Goal: Task Accomplishment & Management: Manage account settings

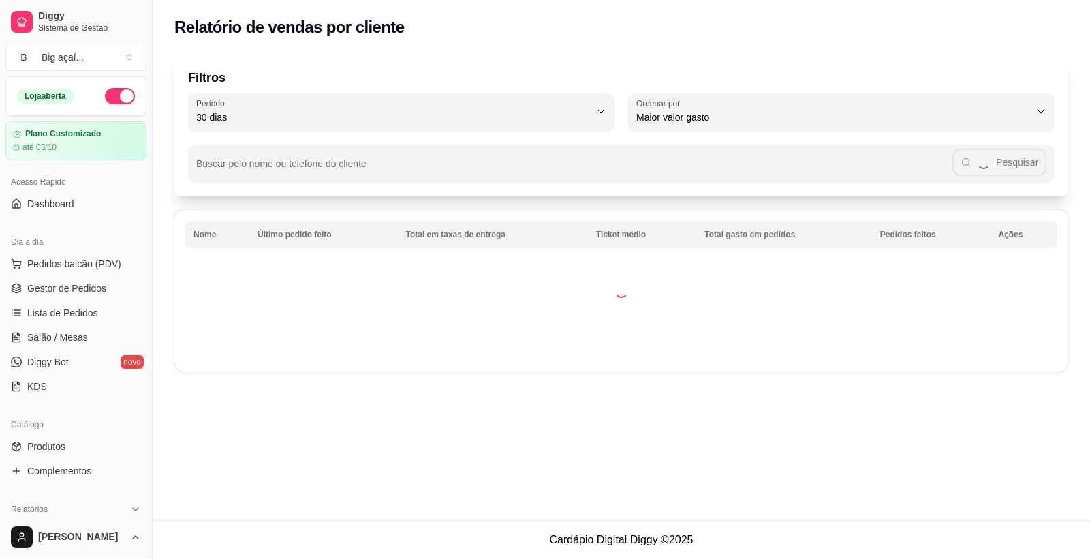
select select "30"
select select "HIGHEST_TOTAL_SPENT_WITH_ORDERS"
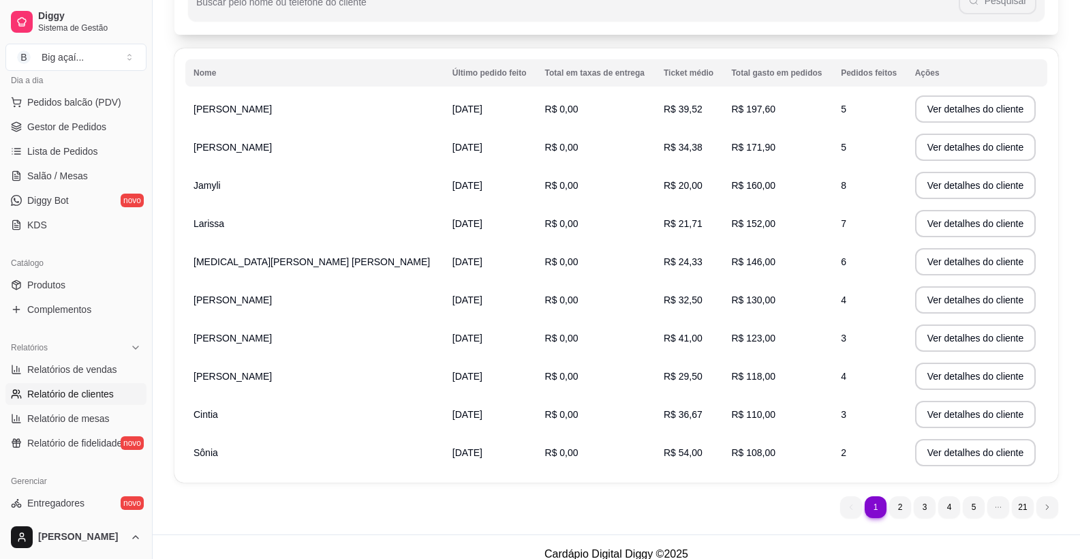
scroll to position [176, 0]
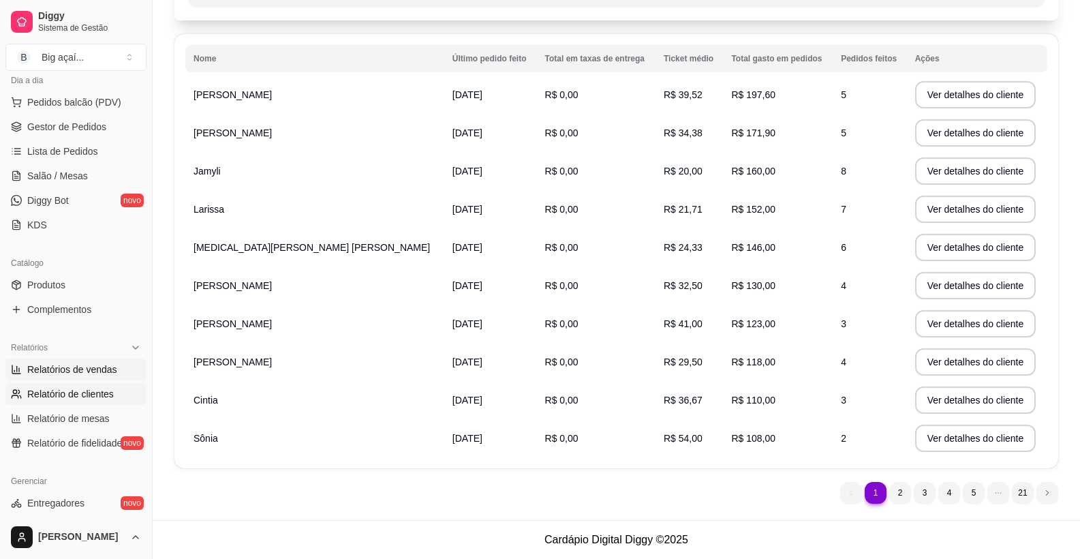
click at [84, 375] on span "Relatórios de vendas" at bounding box center [72, 370] width 90 height 14
select select "ALL"
select select "0"
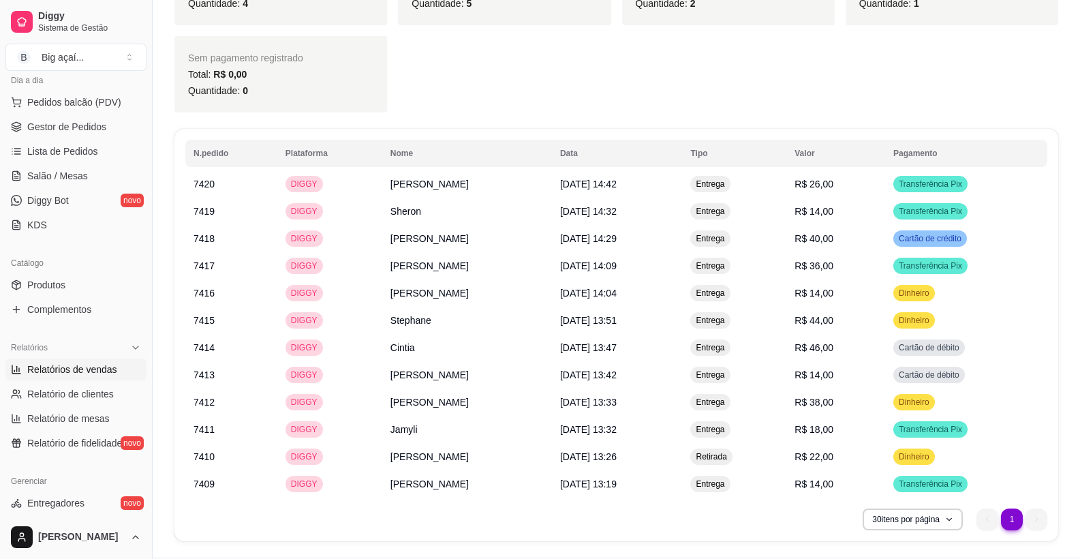
scroll to position [672, 0]
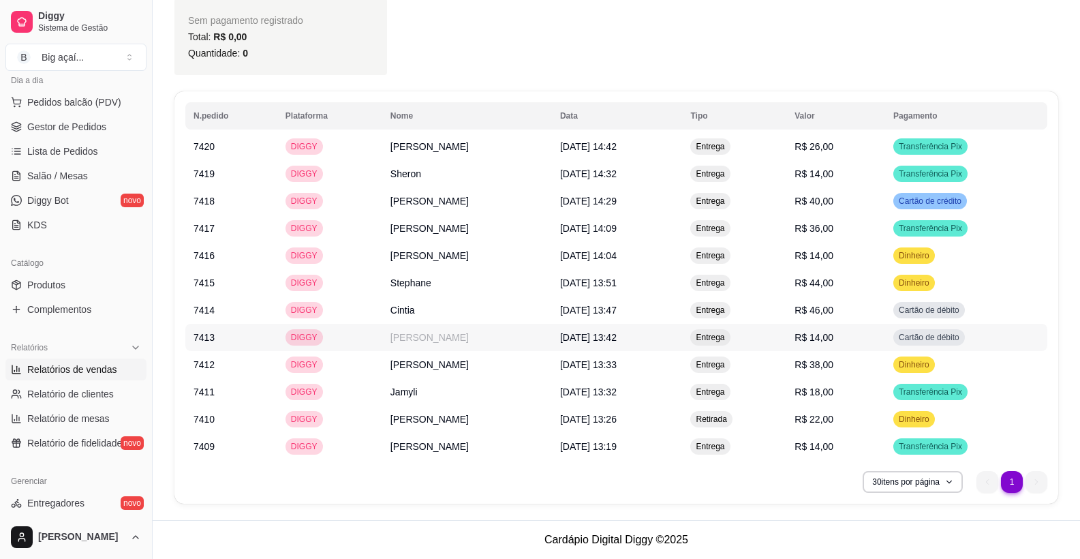
click at [396, 340] on td "[PERSON_NAME]" at bounding box center [467, 337] width 170 height 27
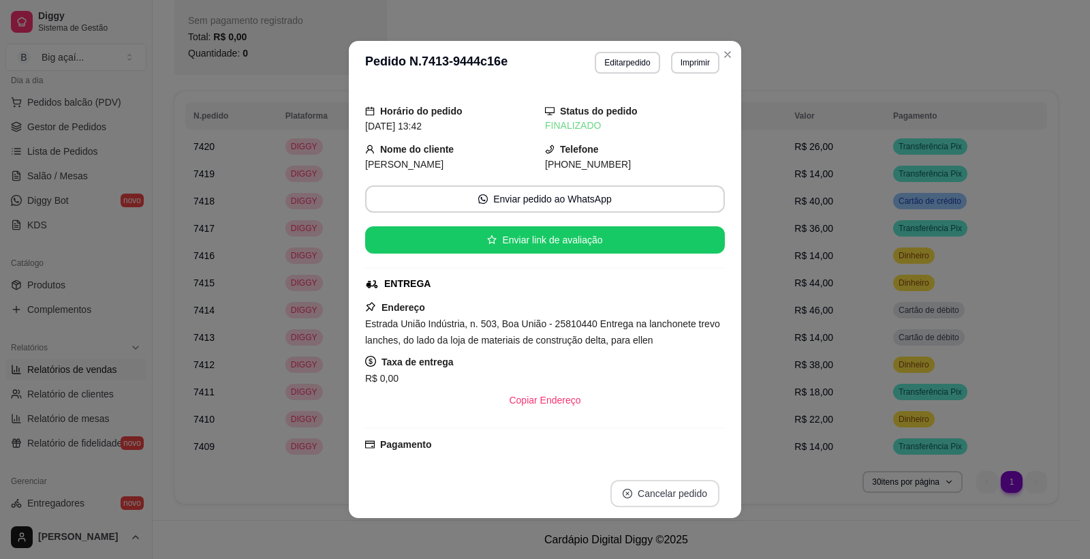
click at [653, 492] on button "Cancelar pedido" at bounding box center [665, 493] width 109 height 27
click at [671, 462] on button "Sim" at bounding box center [692, 463] width 44 height 22
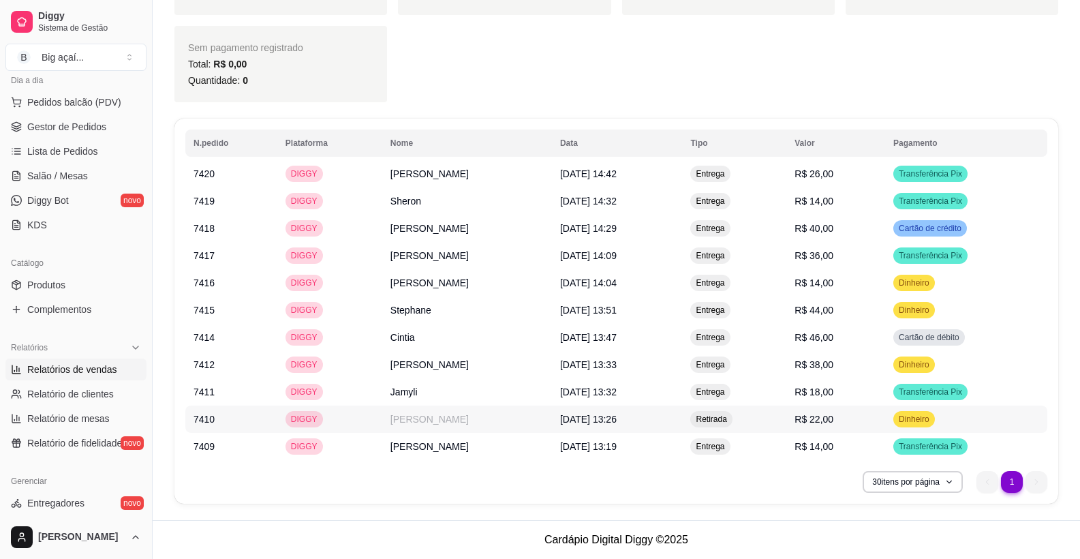
scroll to position [645, 0]
click at [74, 127] on span "Gestor de Pedidos" at bounding box center [66, 127] width 79 height 14
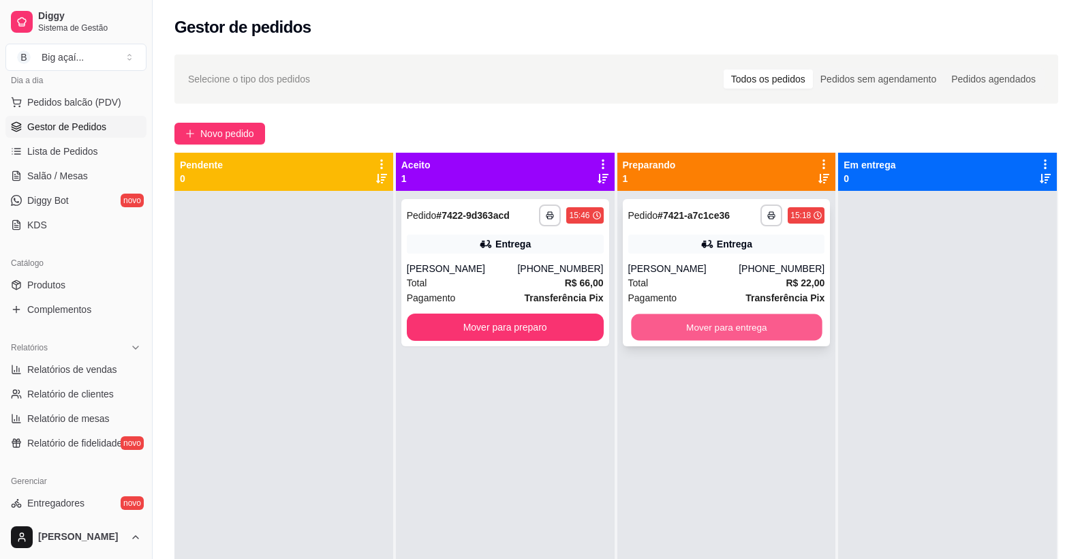
click at [762, 329] on button "Mover para entrega" at bounding box center [726, 327] width 191 height 27
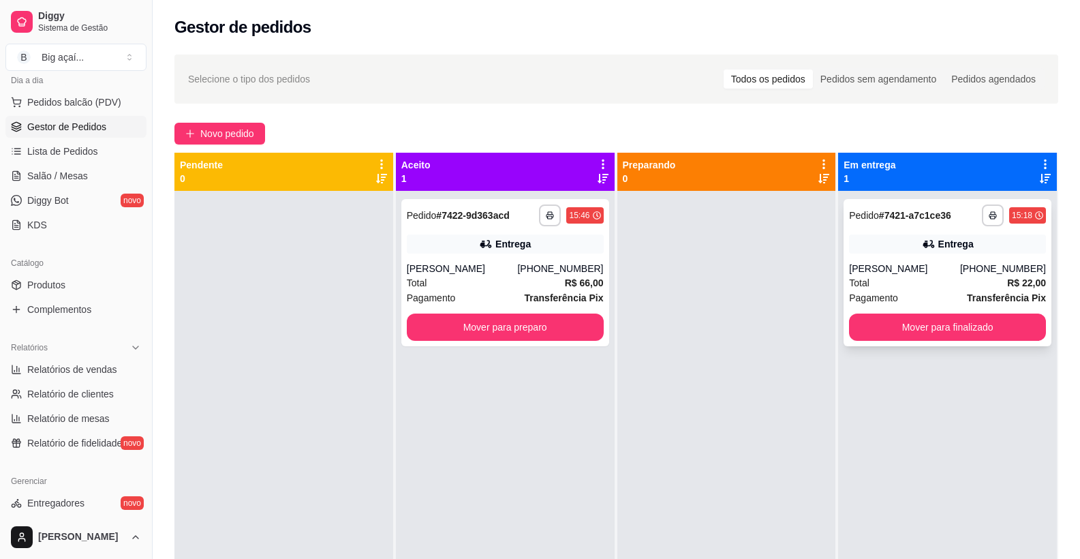
click at [960, 266] on div "[PERSON_NAME]" at bounding box center [904, 269] width 111 height 14
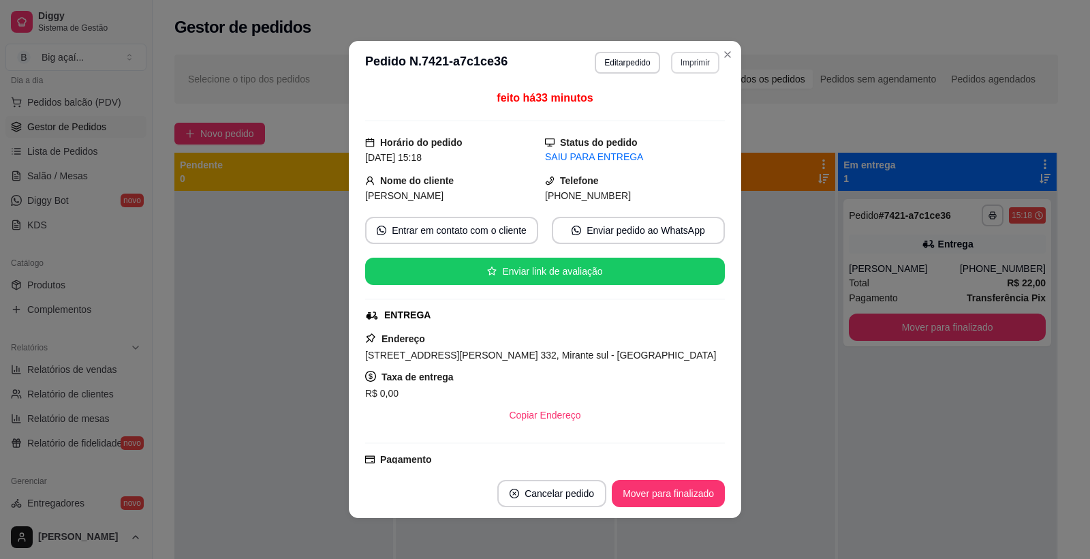
click at [696, 67] on button "Imprimir" at bounding box center [695, 63] width 48 height 22
click at [682, 106] on button "IMPRESSORA" at bounding box center [666, 110] width 99 height 22
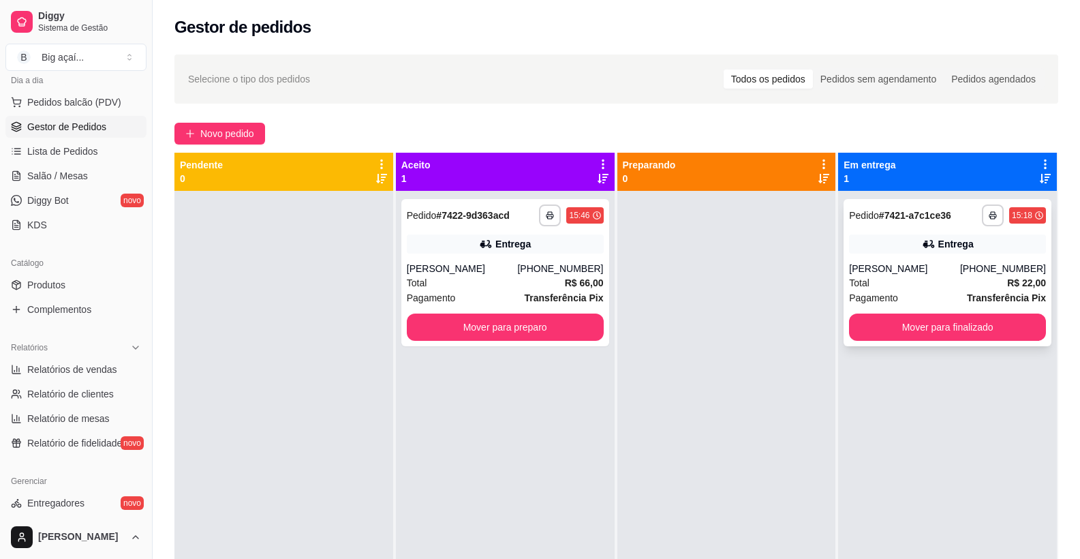
click at [917, 230] on div "**********" at bounding box center [948, 272] width 208 height 147
click at [939, 328] on button "Mover para finalizado" at bounding box center [947, 326] width 197 height 27
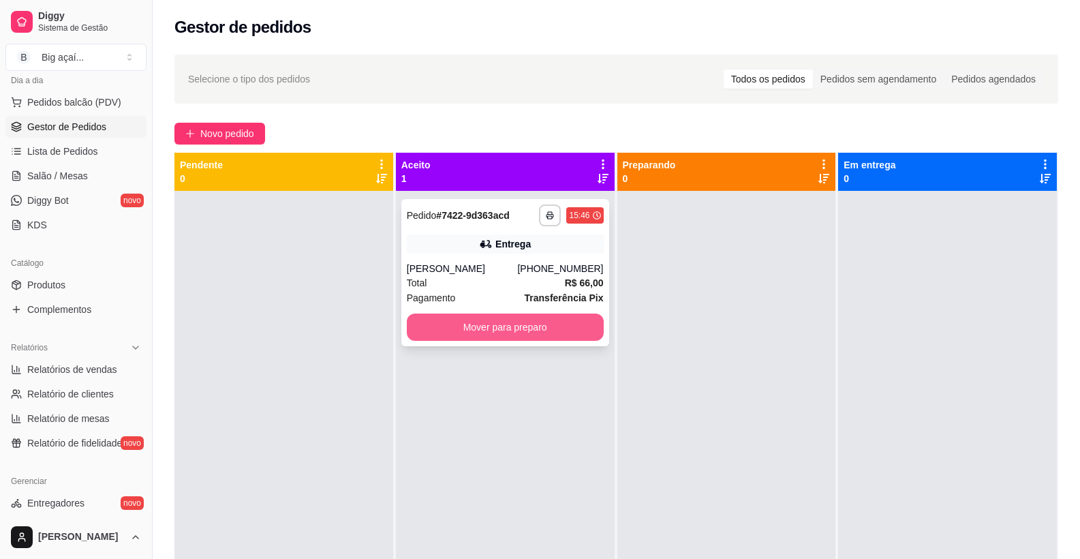
click at [467, 324] on button "Mover para preparo" at bounding box center [505, 326] width 197 height 27
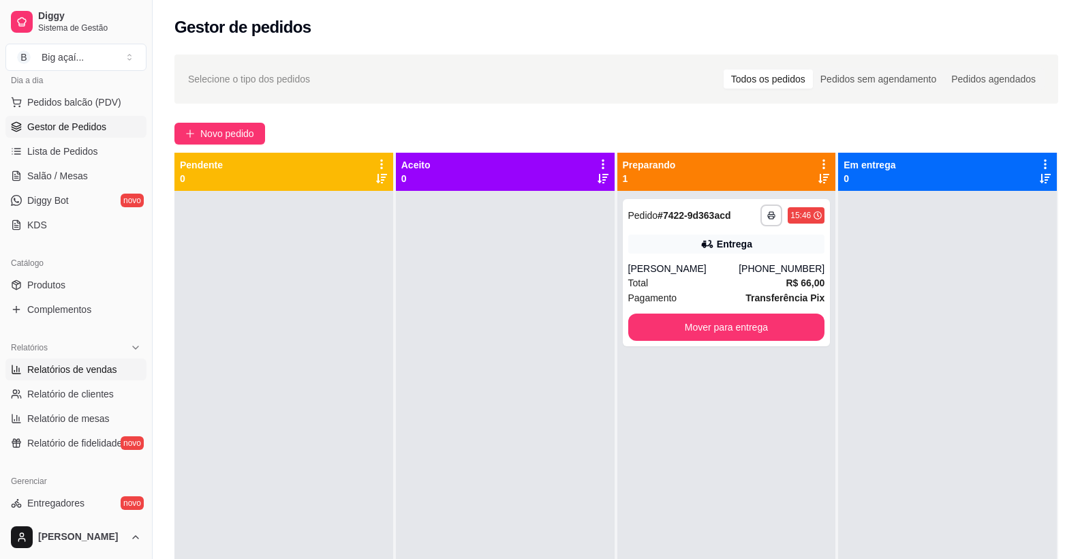
click at [93, 372] on span "Relatórios de vendas" at bounding box center [72, 370] width 90 height 14
select select "ALL"
select select "0"
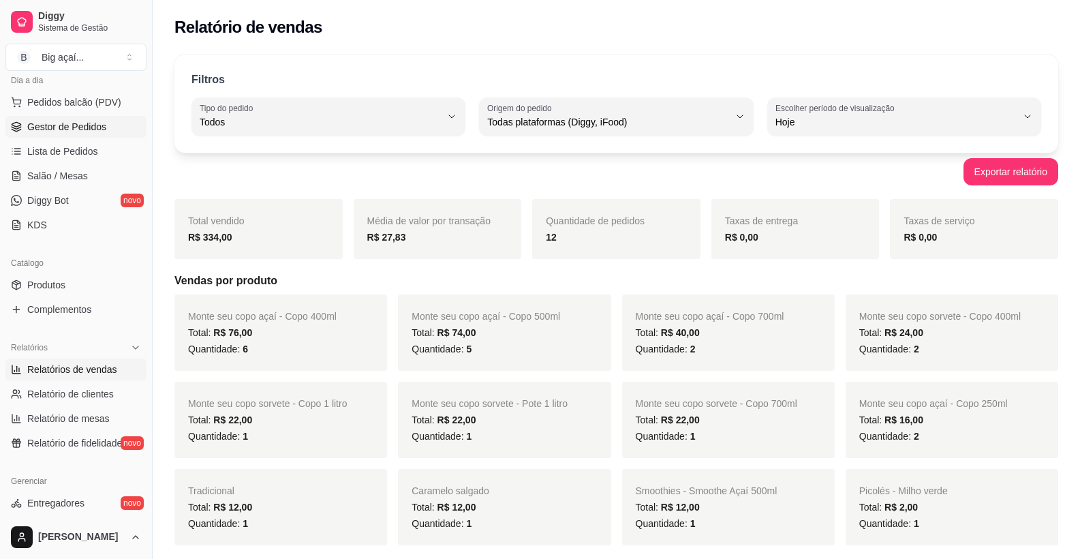
click at [61, 130] on span "Gestor de Pedidos" at bounding box center [66, 127] width 79 height 14
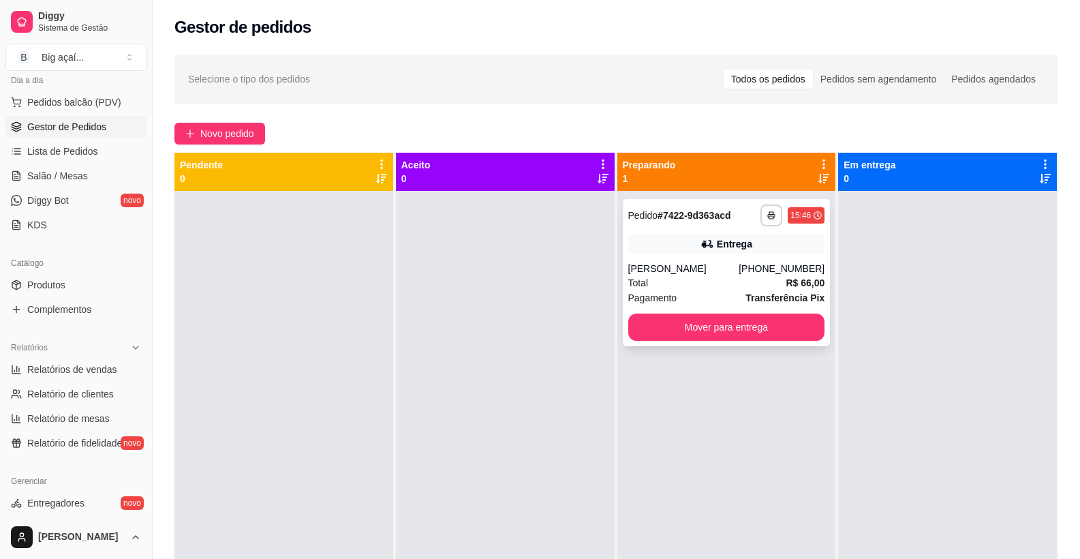
click at [763, 271] on div "[PHONE_NUMBER]" at bounding box center [782, 269] width 86 height 14
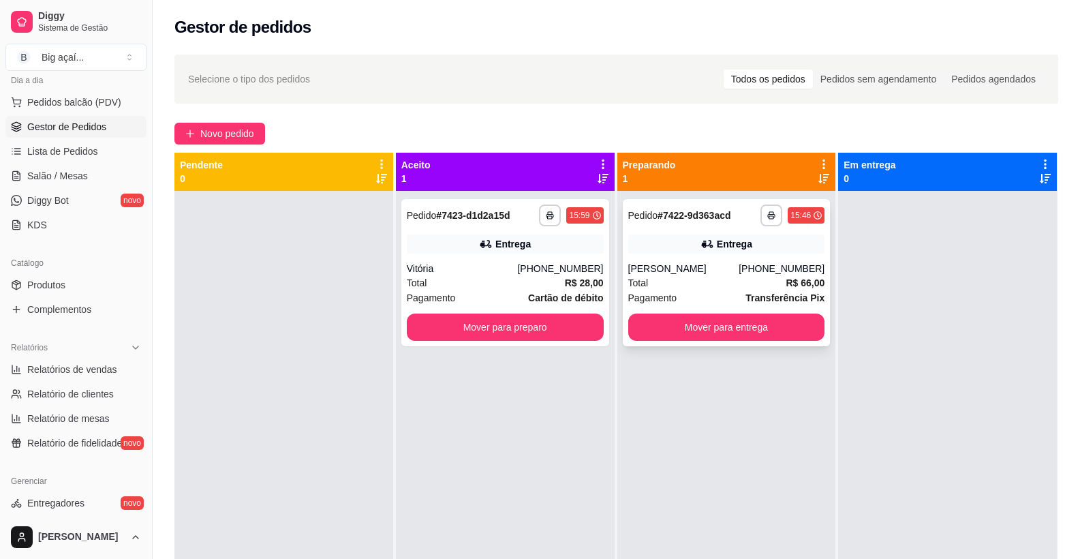
click at [665, 267] on div "[PERSON_NAME]" at bounding box center [683, 269] width 111 height 14
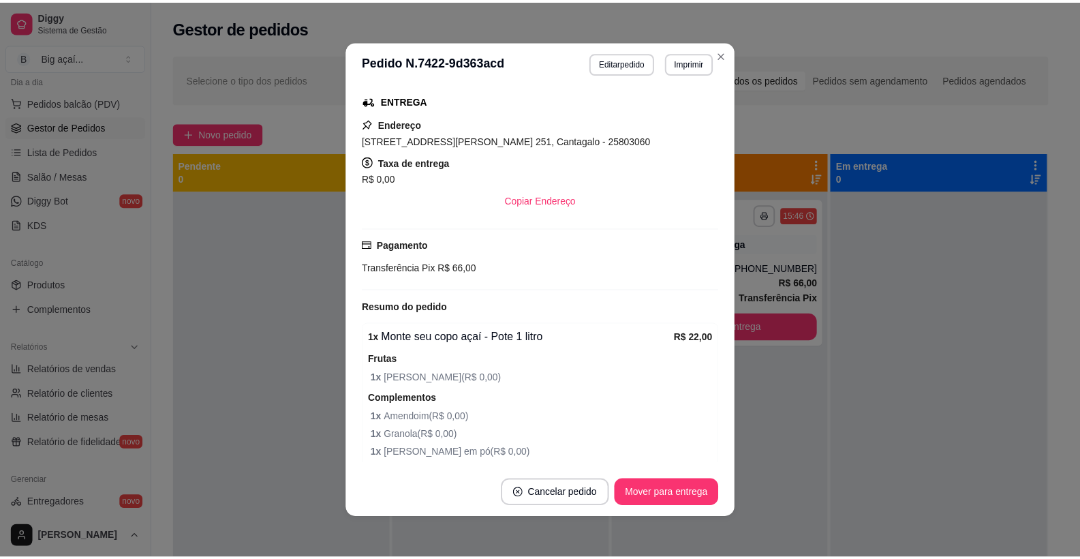
scroll to position [196, 0]
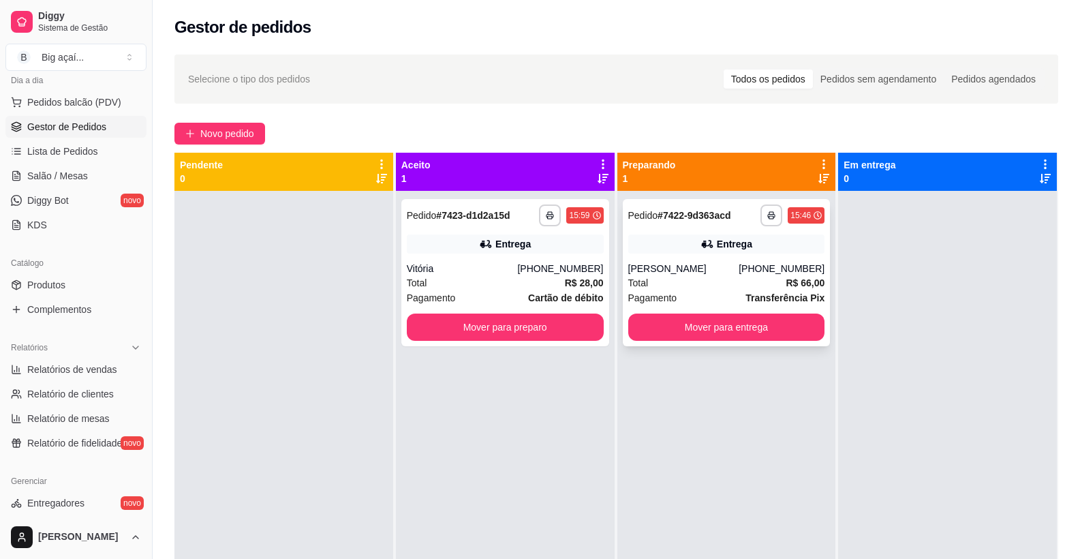
click at [652, 268] on div "[PERSON_NAME]" at bounding box center [683, 269] width 111 height 14
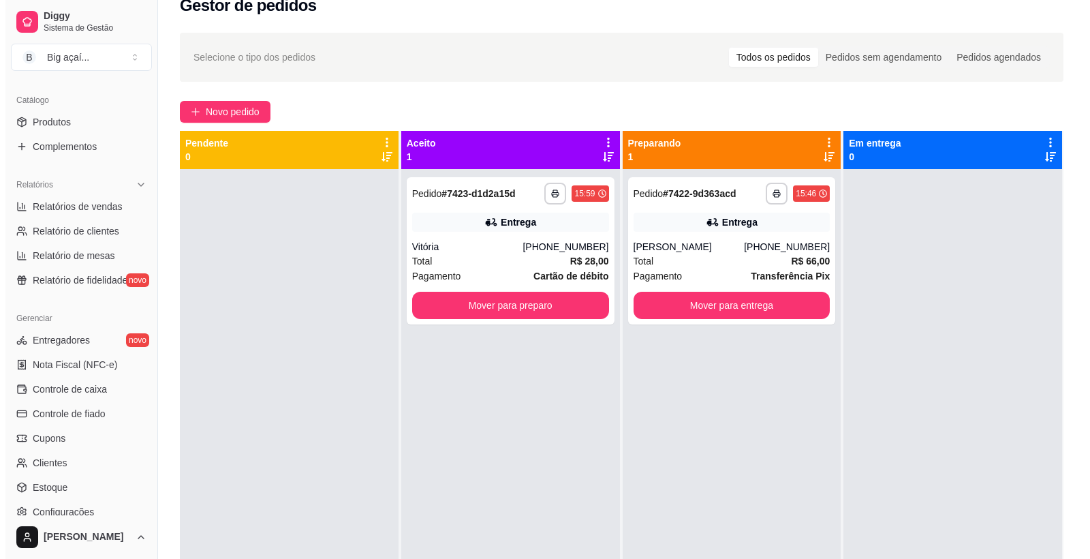
scroll to position [288, 0]
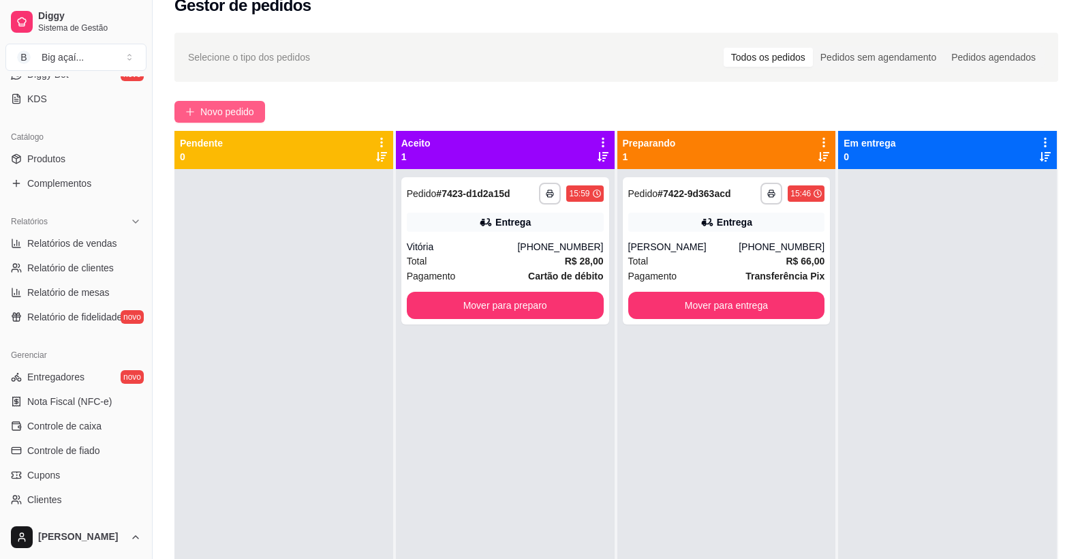
click at [221, 114] on span "Novo pedido" at bounding box center [227, 111] width 54 height 15
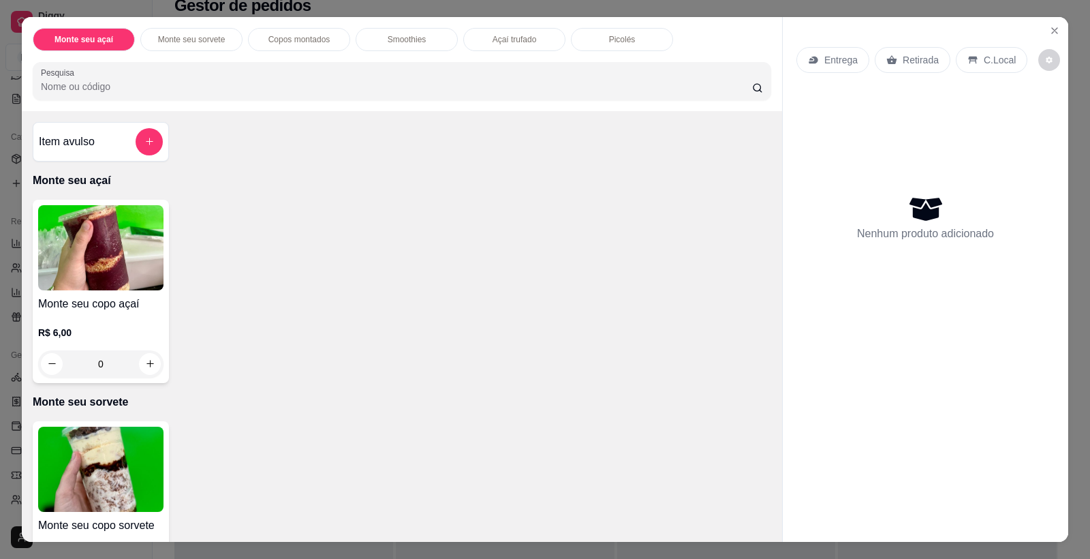
click at [123, 245] on img at bounding box center [100, 247] width 125 height 85
click at [1052, 29] on icon "Close" at bounding box center [1054, 30] width 5 height 5
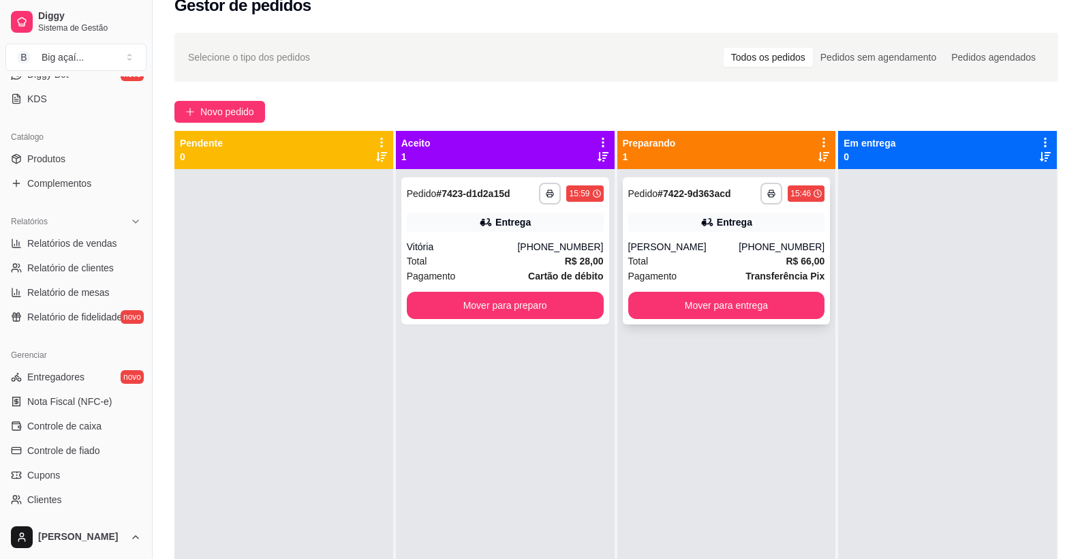
click at [722, 264] on div "Total R$ 66,00" at bounding box center [726, 260] width 197 height 15
click at [703, 265] on div "Total R$ 66,00" at bounding box center [726, 260] width 197 height 15
click at [737, 304] on button "Mover para entrega" at bounding box center [726, 305] width 197 height 27
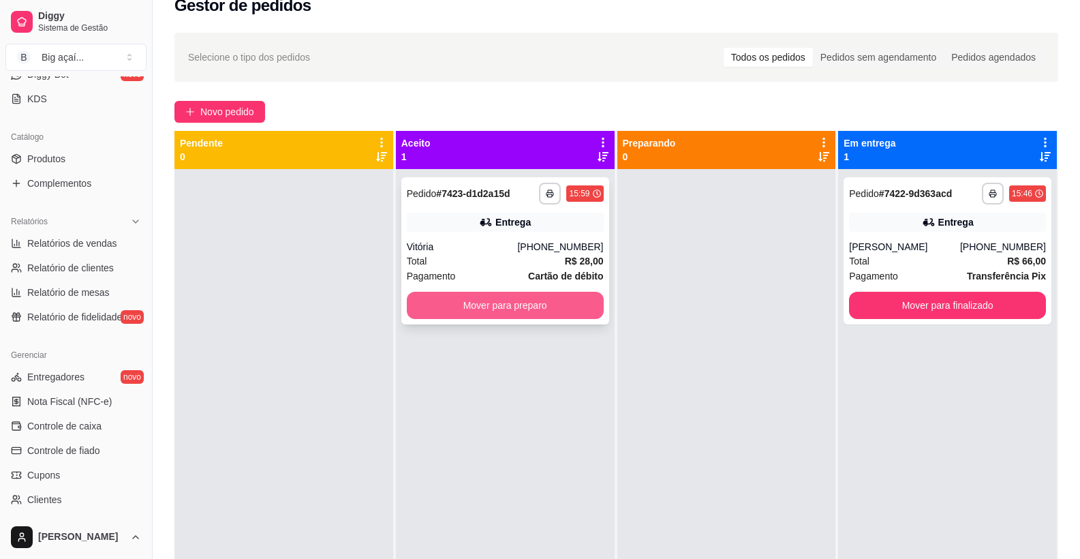
click at [528, 297] on button "Mover para preparo" at bounding box center [505, 305] width 197 height 27
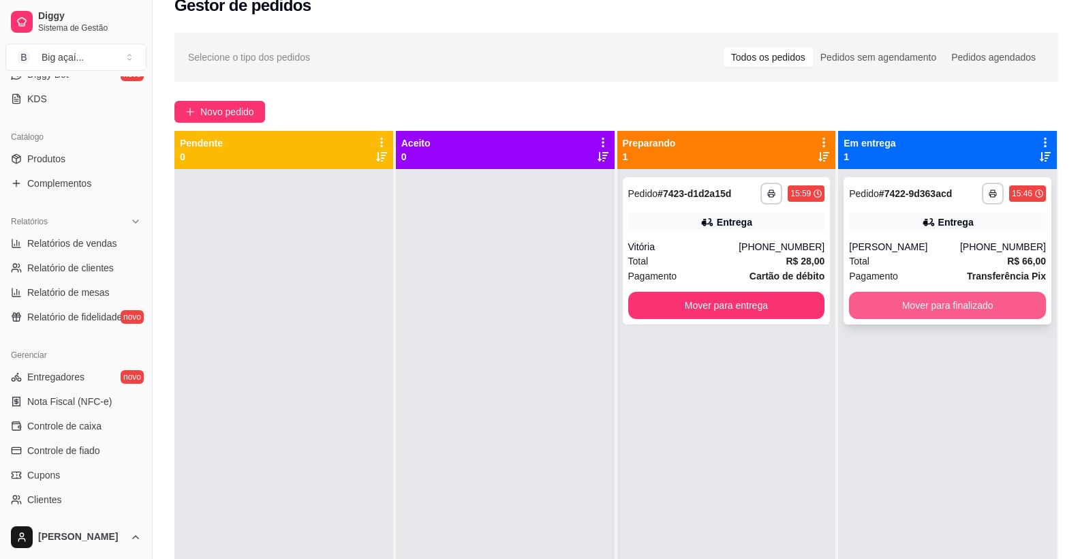
click at [931, 298] on button "Mover para finalizado" at bounding box center [947, 305] width 197 height 27
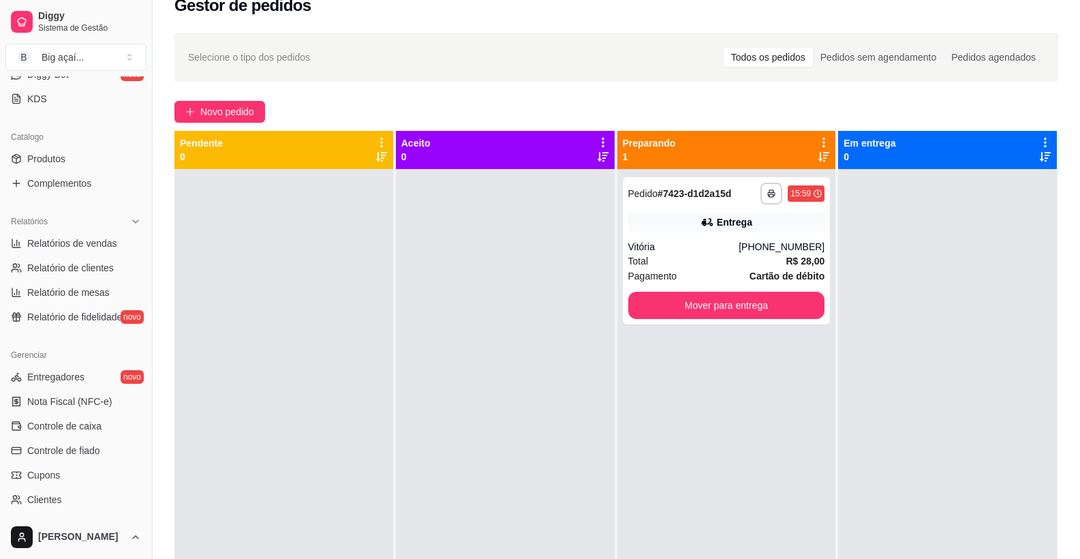
drag, startPoint x: 952, startPoint y: 411, endPoint x: 1026, endPoint y: 363, distance: 88.3
click at [952, 410] on div at bounding box center [947, 448] width 219 height 559
click at [725, 238] on div "**********" at bounding box center [727, 250] width 208 height 147
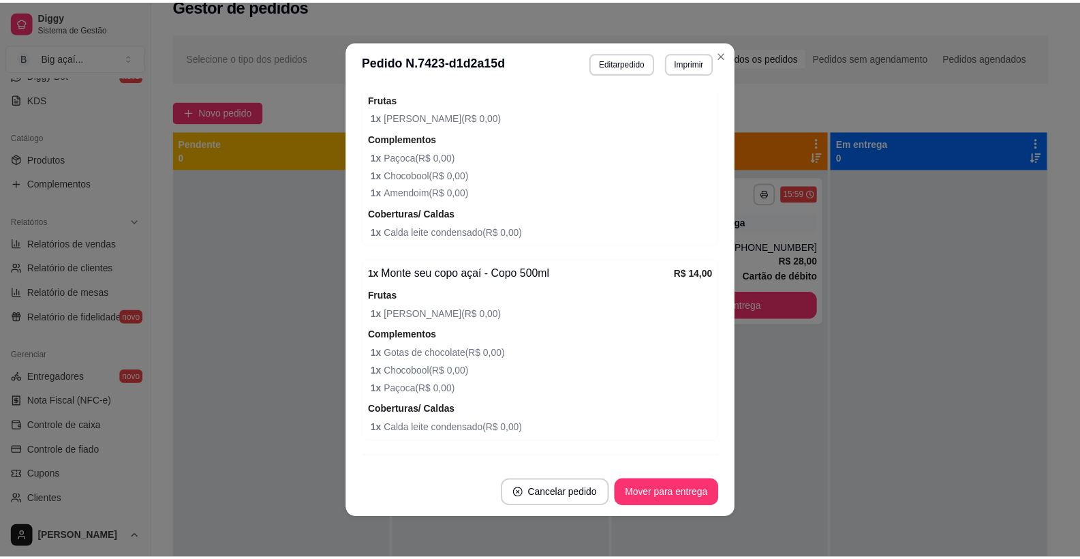
scroll to position [523, 0]
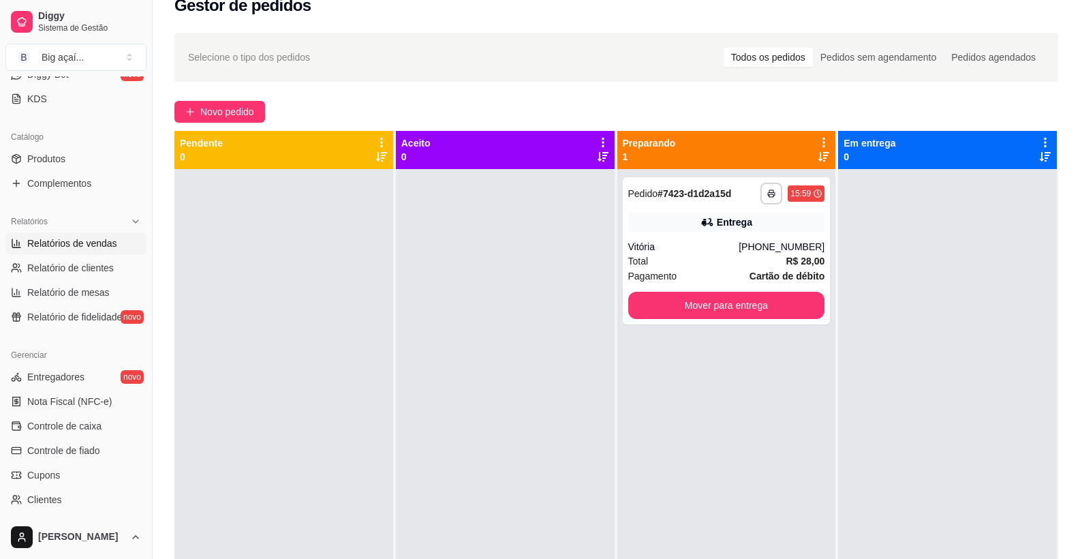
click at [117, 238] on link "Relatórios de vendas" at bounding box center [75, 243] width 141 height 22
select select "ALL"
select select "0"
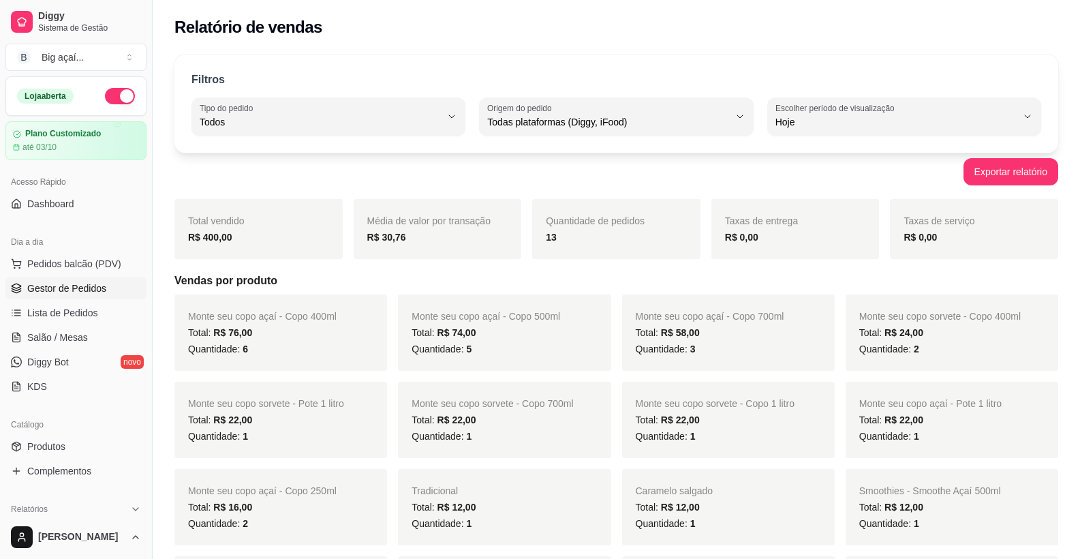
click at [92, 278] on link "Gestor de Pedidos" at bounding box center [75, 288] width 141 height 22
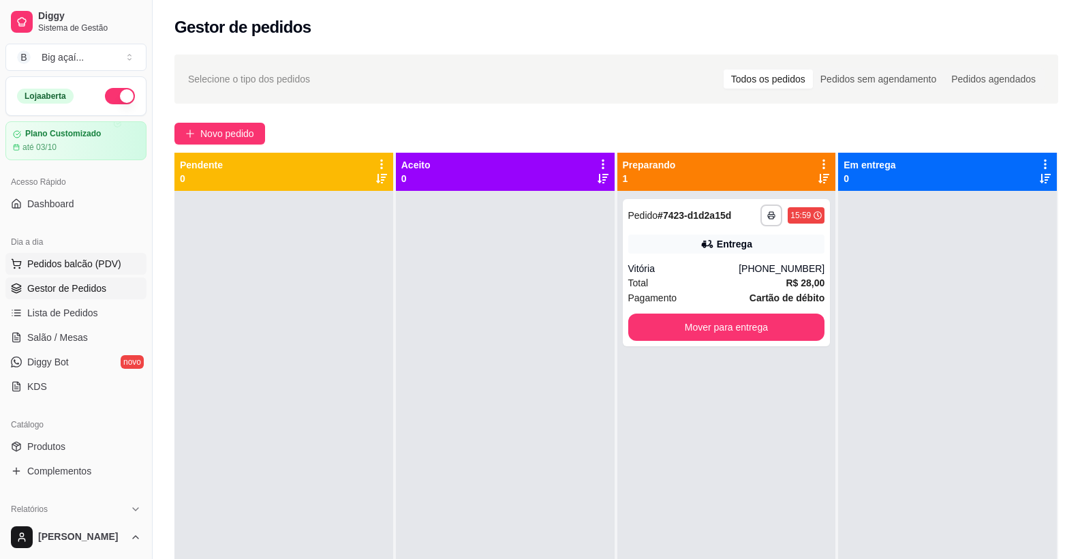
click at [106, 265] on span "Pedidos balcão (PDV)" at bounding box center [74, 264] width 94 height 14
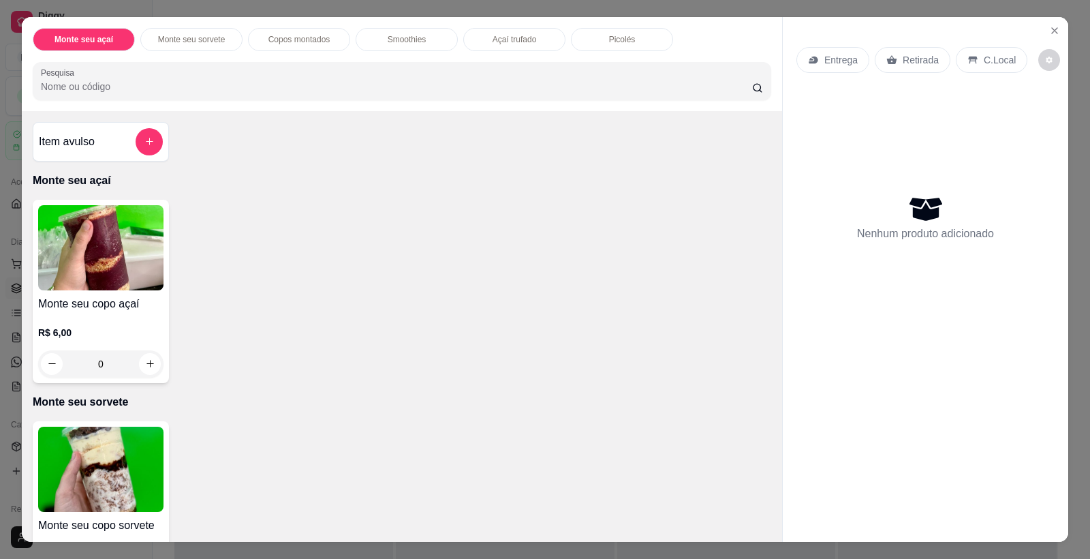
click at [126, 242] on img at bounding box center [100, 247] width 125 height 85
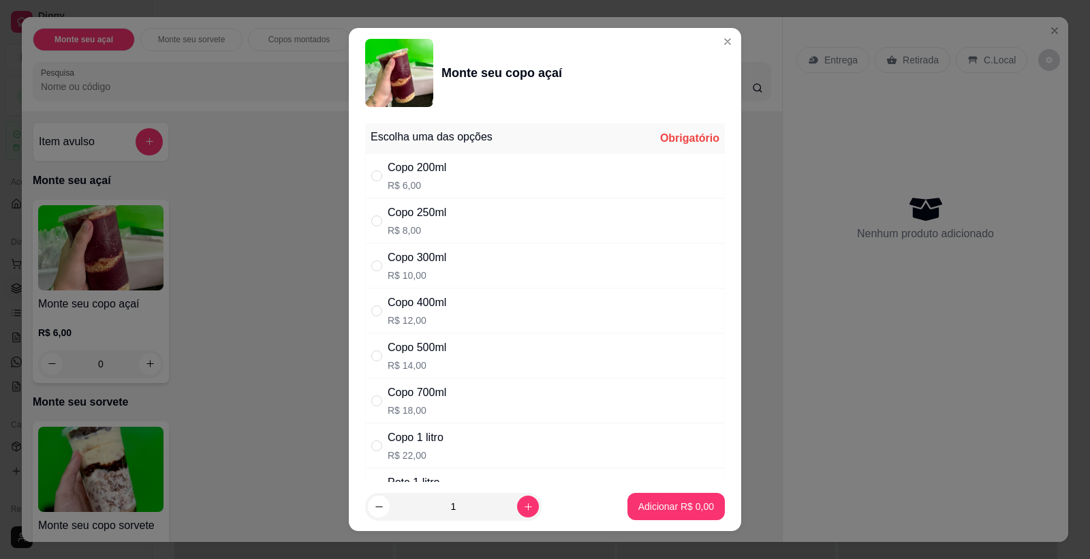
click at [452, 292] on div "Copo 400ml R$ 12,00" at bounding box center [545, 310] width 360 height 45
radio input "true"
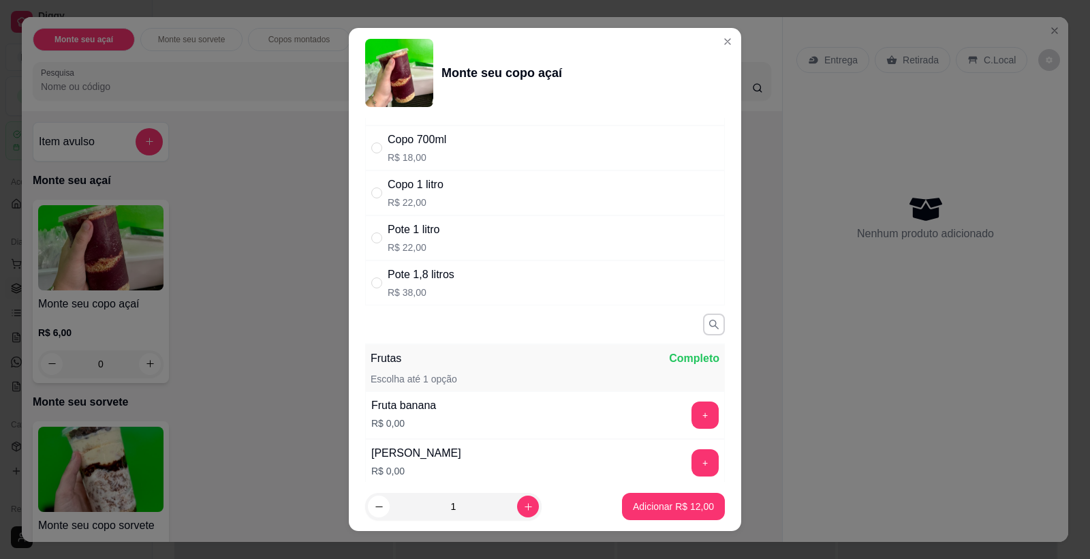
scroll to position [358, 0]
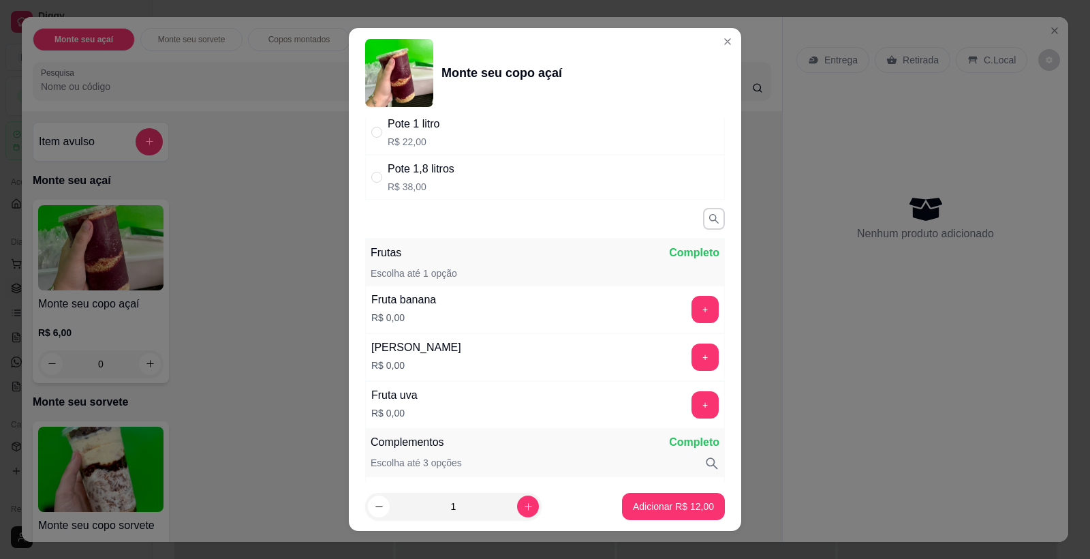
click at [692, 308] on button "+" at bounding box center [705, 309] width 27 height 27
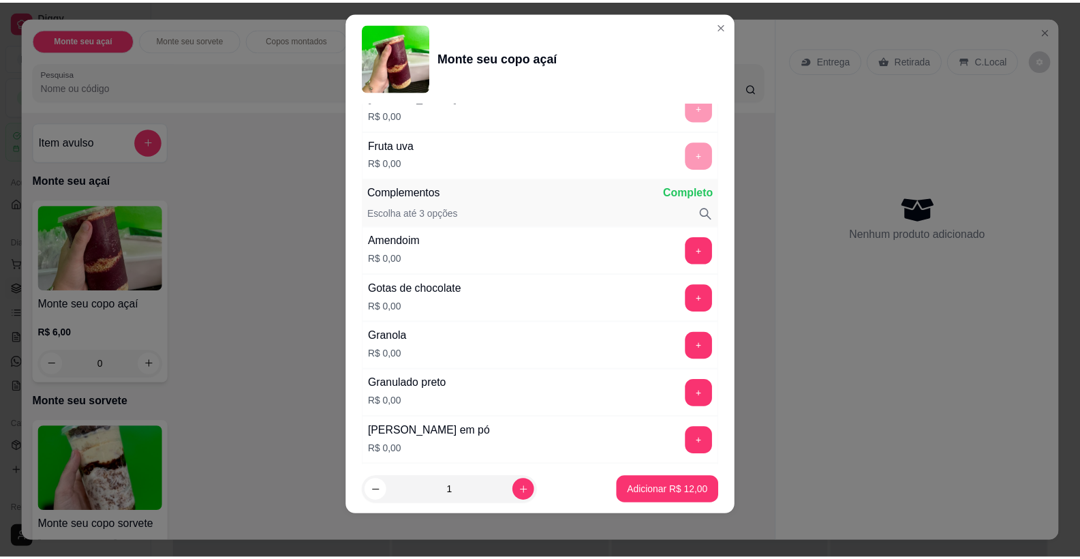
scroll to position [669, 0]
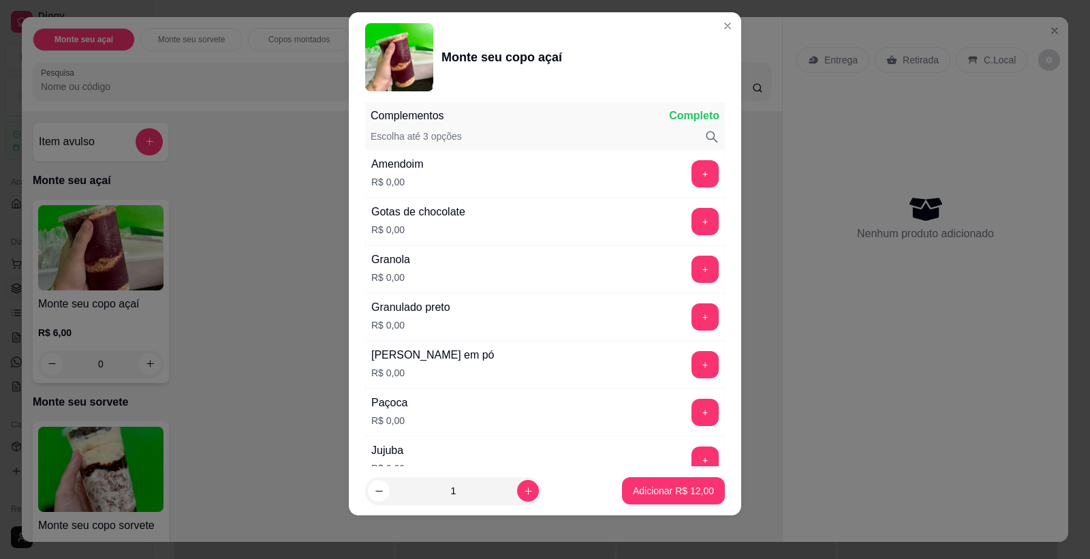
drag, startPoint x: 680, startPoint y: 349, endPoint x: 680, endPoint y: 358, distance: 8.9
click at [680, 350] on div "Leite em pó R$ 0,00 +" at bounding box center [545, 365] width 360 height 48
click at [692, 359] on button "+" at bounding box center [705, 365] width 27 height 27
click at [665, 485] on p "Adicionar R$ 12,00" at bounding box center [673, 491] width 81 height 14
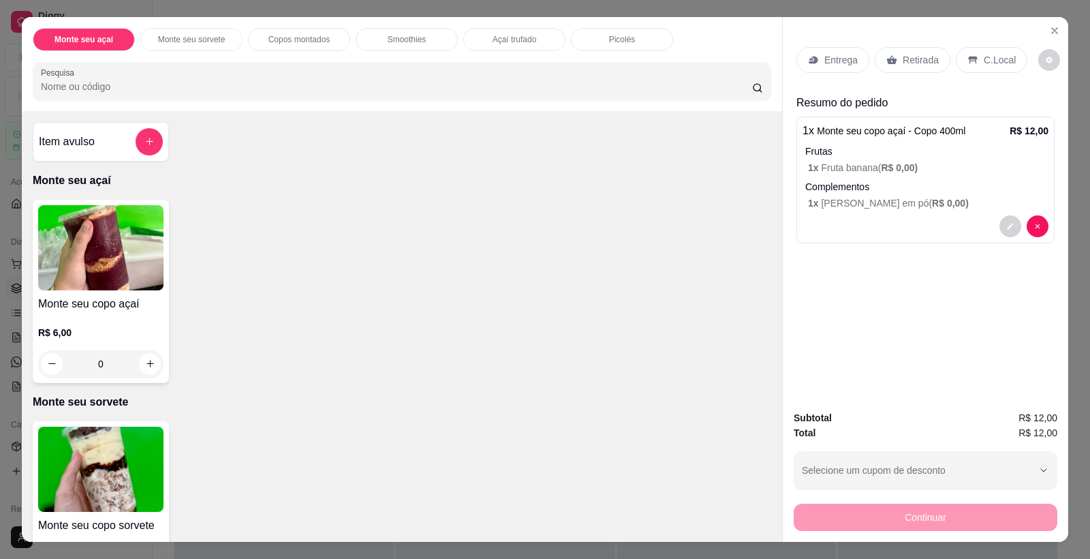
click at [897, 67] on div "Retirada" at bounding box center [913, 60] width 76 height 26
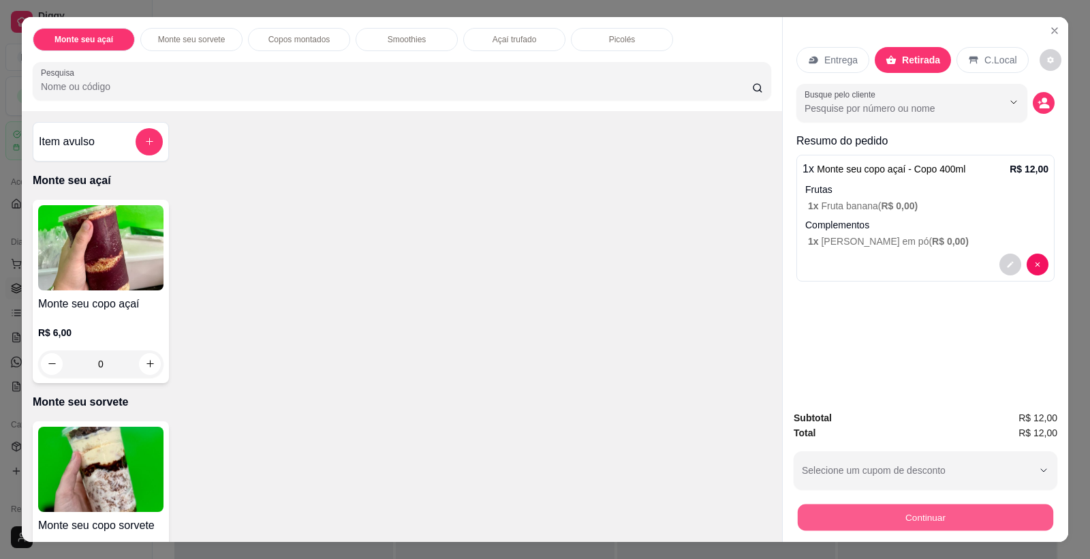
click at [917, 525] on button "Continuar" at bounding box center [926, 517] width 256 height 27
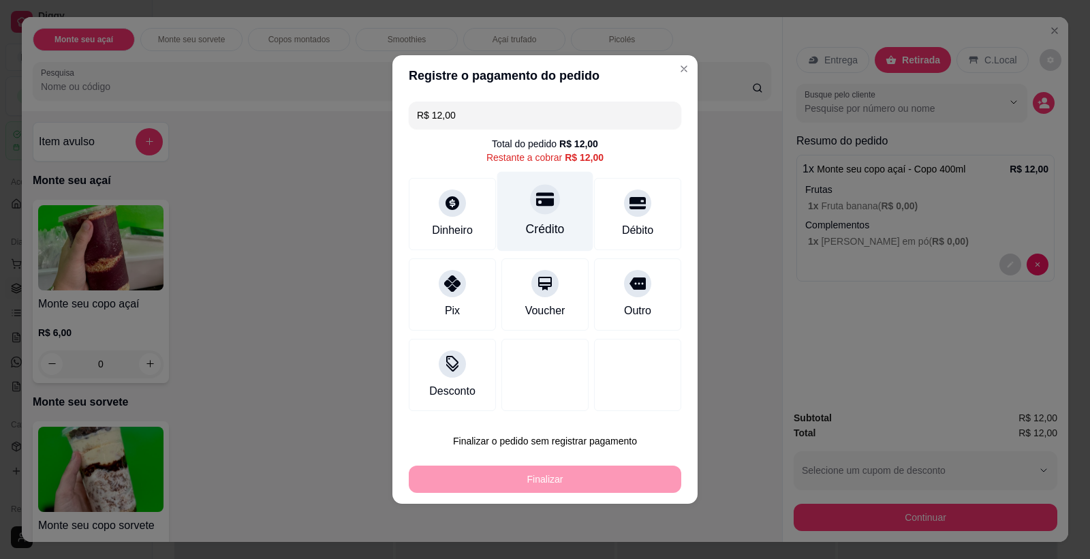
click at [542, 202] on icon at bounding box center [545, 199] width 18 height 18
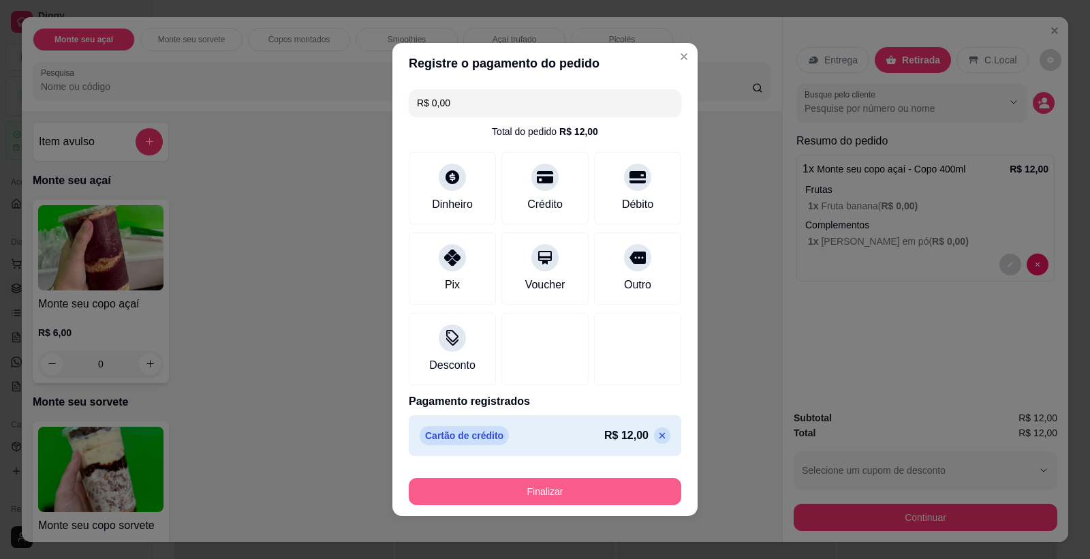
click at [569, 488] on button "Finalizar" at bounding box center [545, 491] width 273 height 27
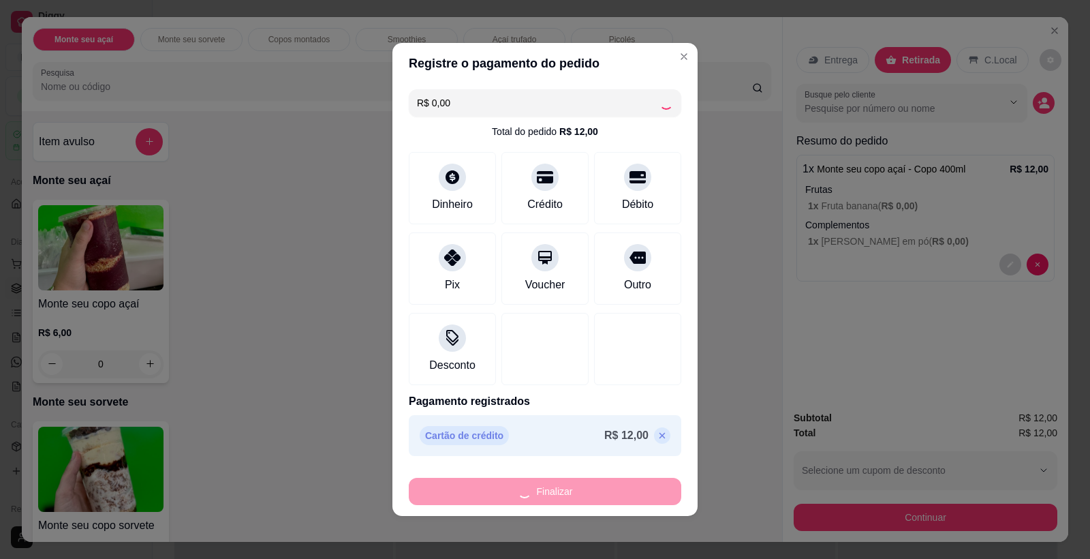
type input "-R$ 12,00"
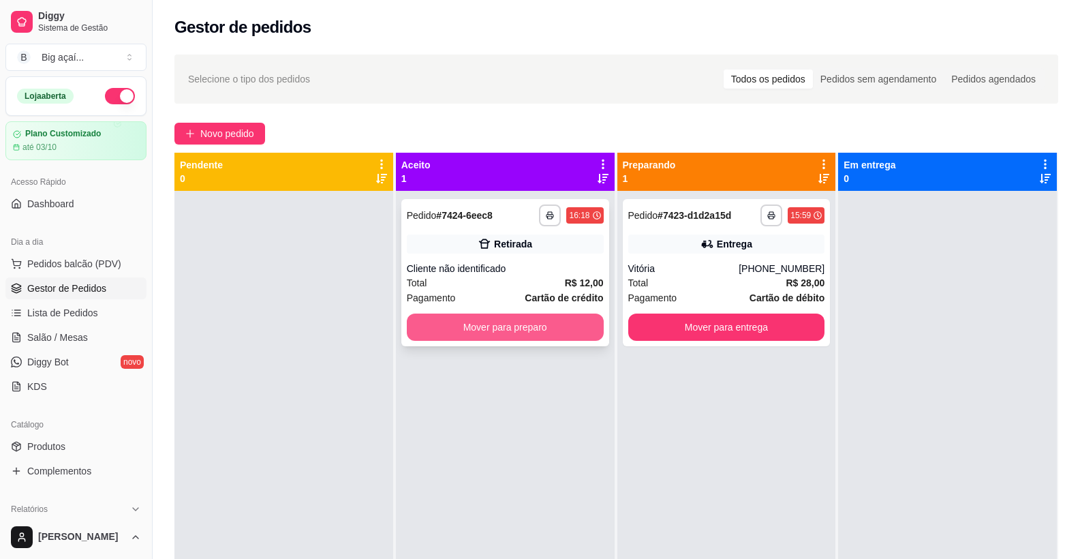
click at [489, 337] on button "Mover para preparo" at bounding box center [505, 326] width 197 height 27
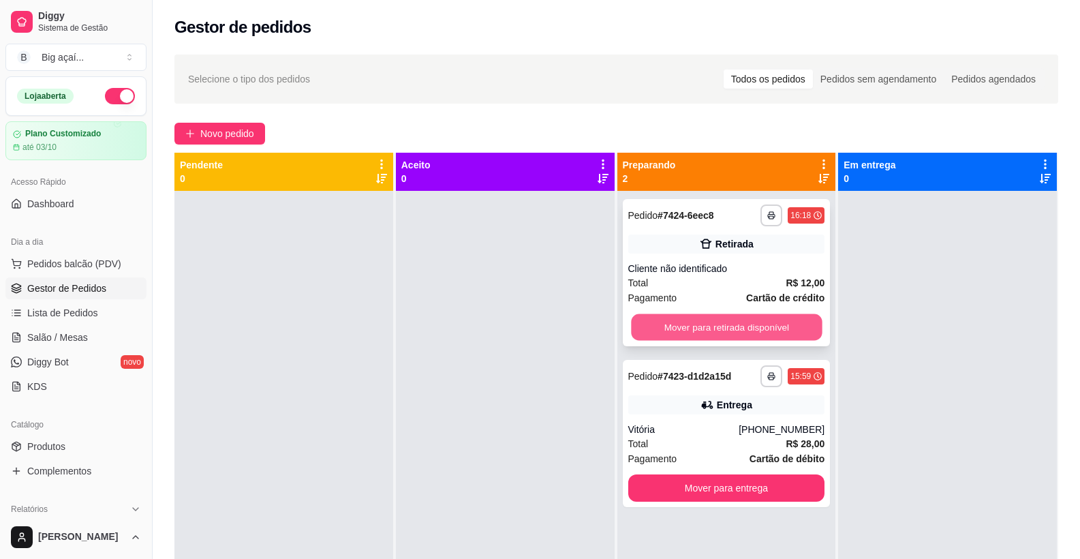
click at [709, 318] on button "Mover para retirada disponível" at bounding box center [726, 327] width 191 height 27
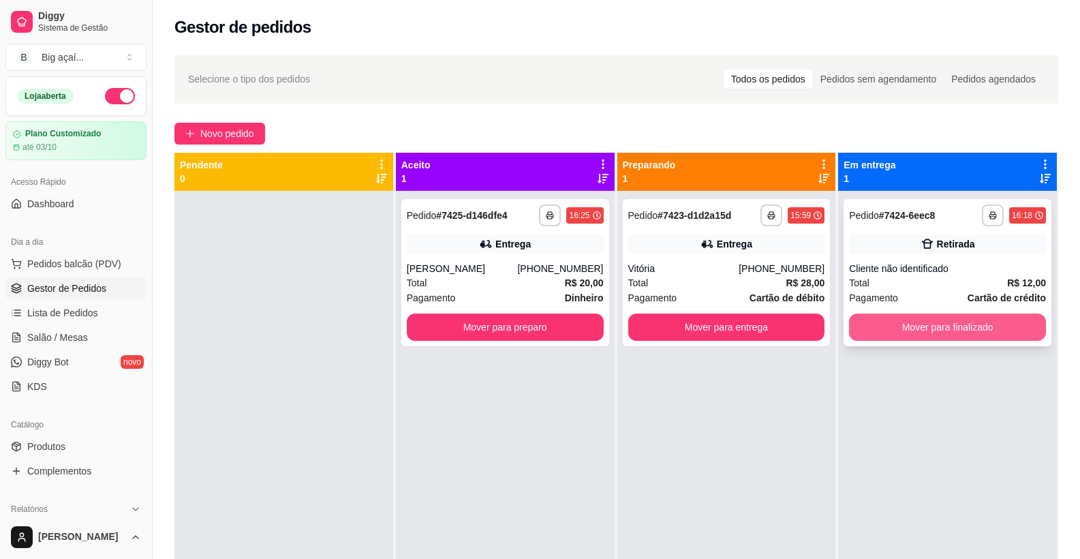
click at [901, 324] on button "Mover para finalizado" at bounding box center [947, 326] width 197 height 27
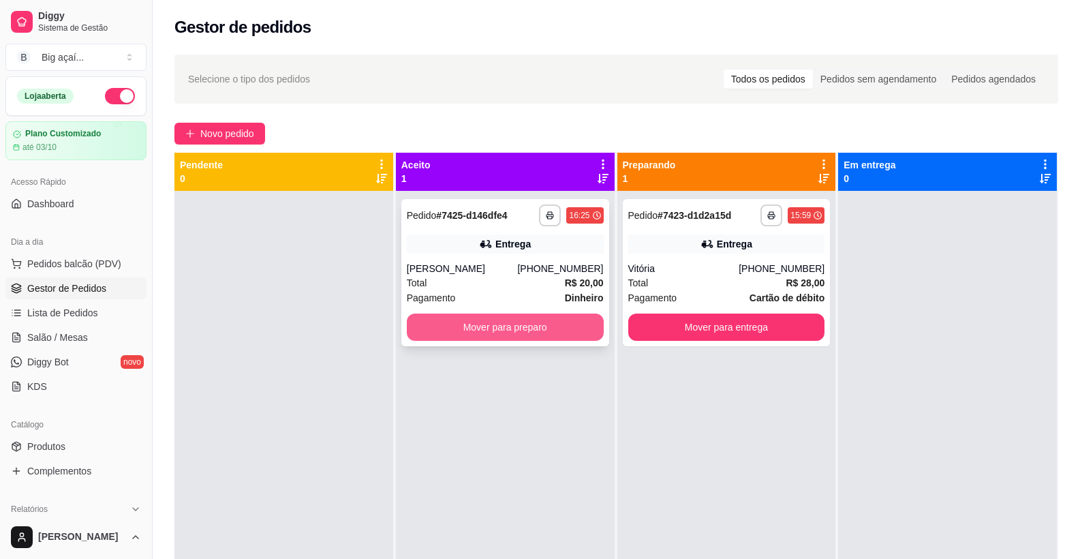
click at [484, 323] on button "Mover para preparo" at bounding box center [505, 326] width 197 height 27
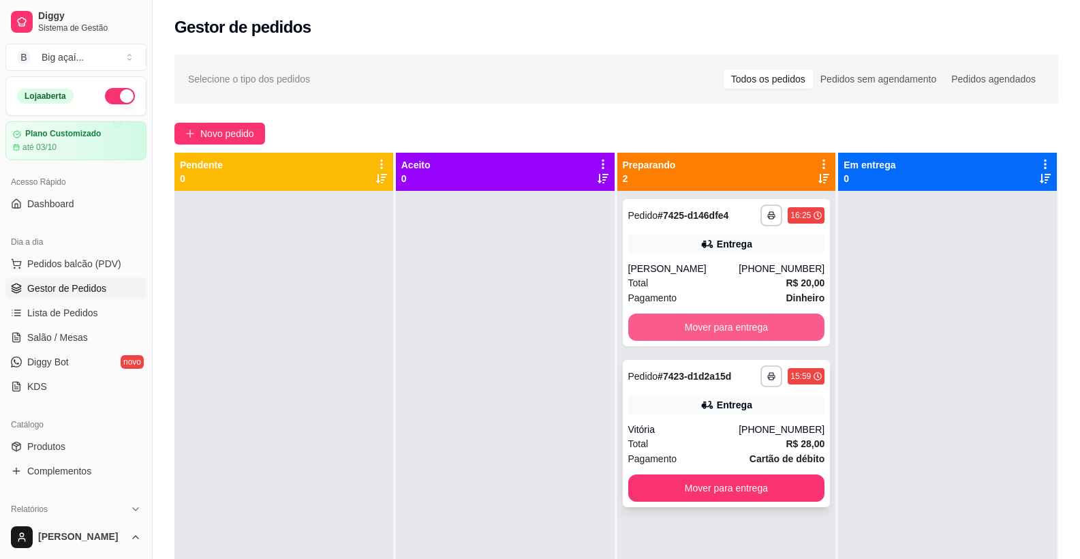
click at [758, 313] on button "Mover para entrega" at bounding box center [726, 326] width 197 height 27
click at [773, 328] on button "Mover para entrega" at bounding box center [726, 326] width 197 height 27
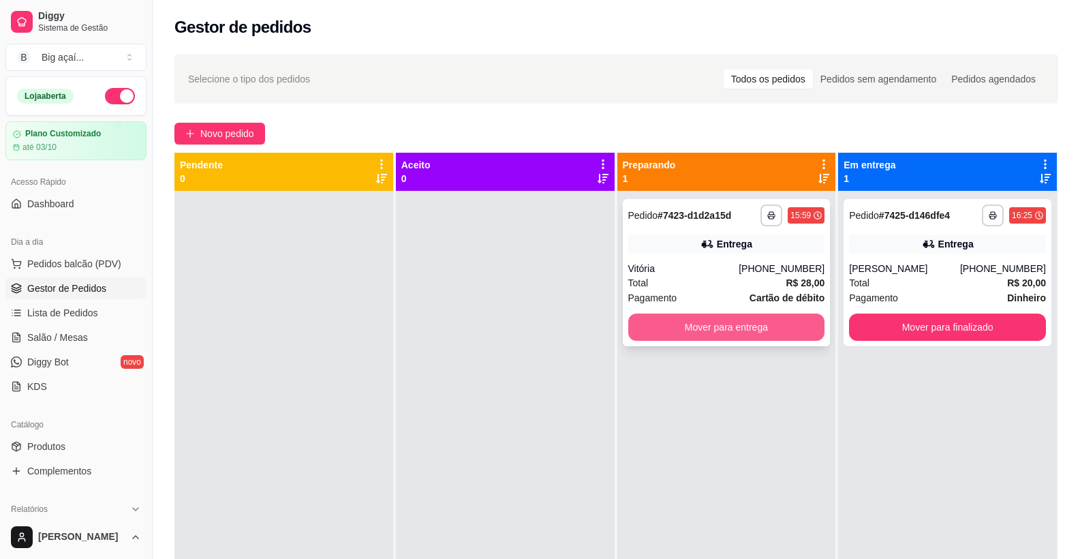
click at [796, 326] on button "Mover para entrega" at bounding box center [726, 326] width 197 height 27
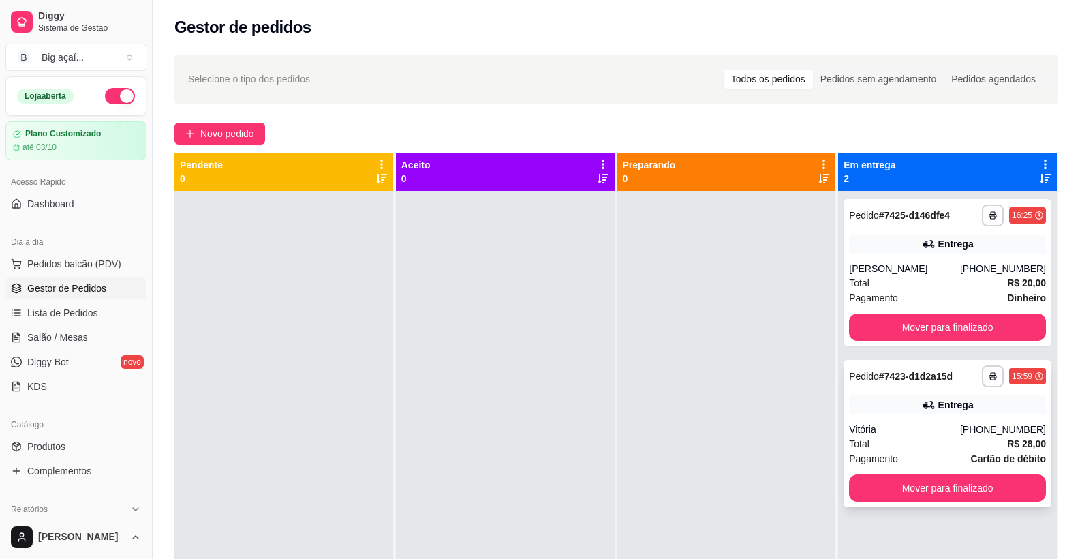
click at [970, 421] on div "**********" at bounding box center [948, 433] width 208 height 147
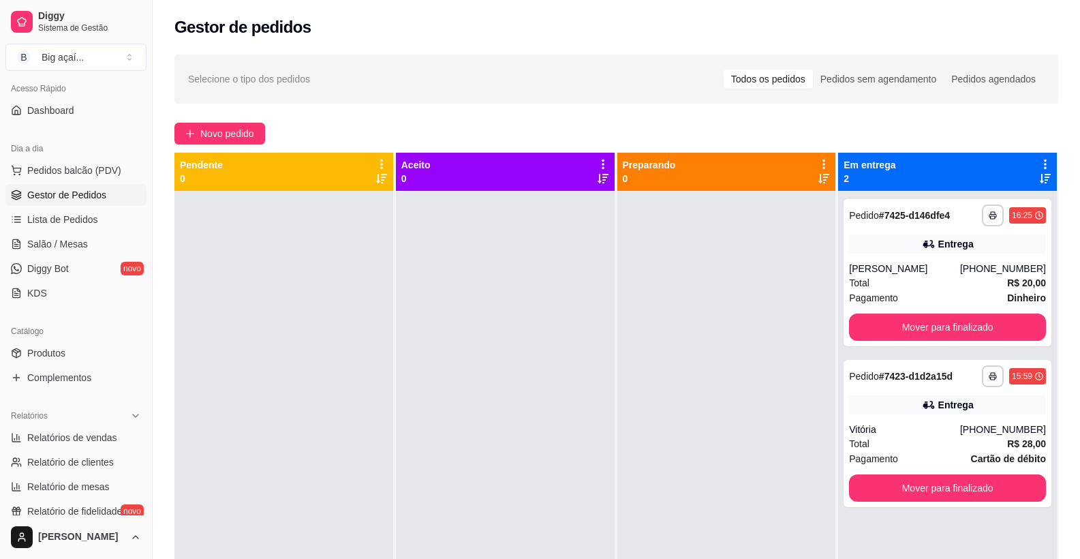
scroll to position [140, 0]
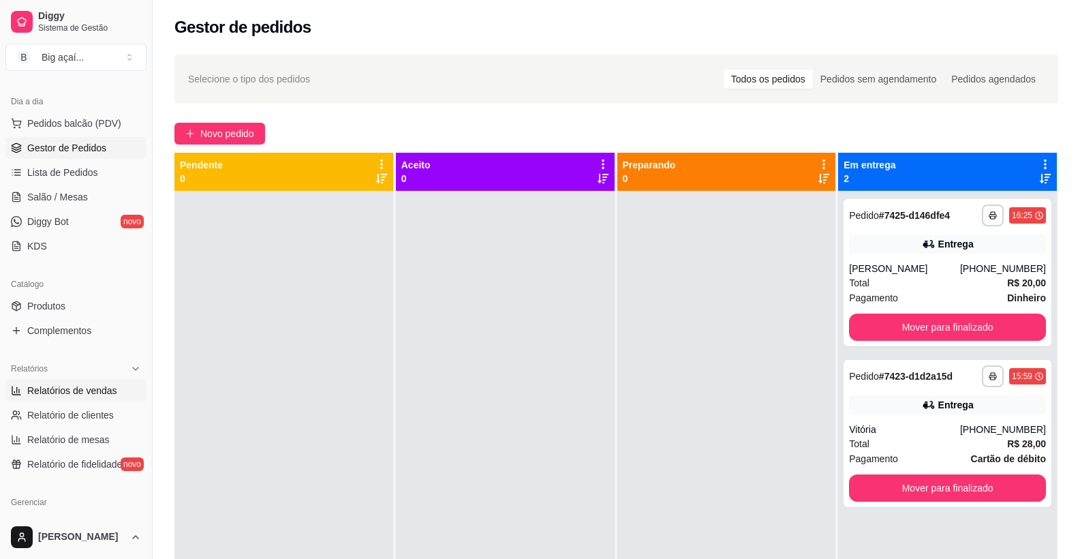
click at [95, 395] on span "Relatórios de vendas" at bounding box center [72, 391] width 90 height 14
select select "ALL"
select select "0"
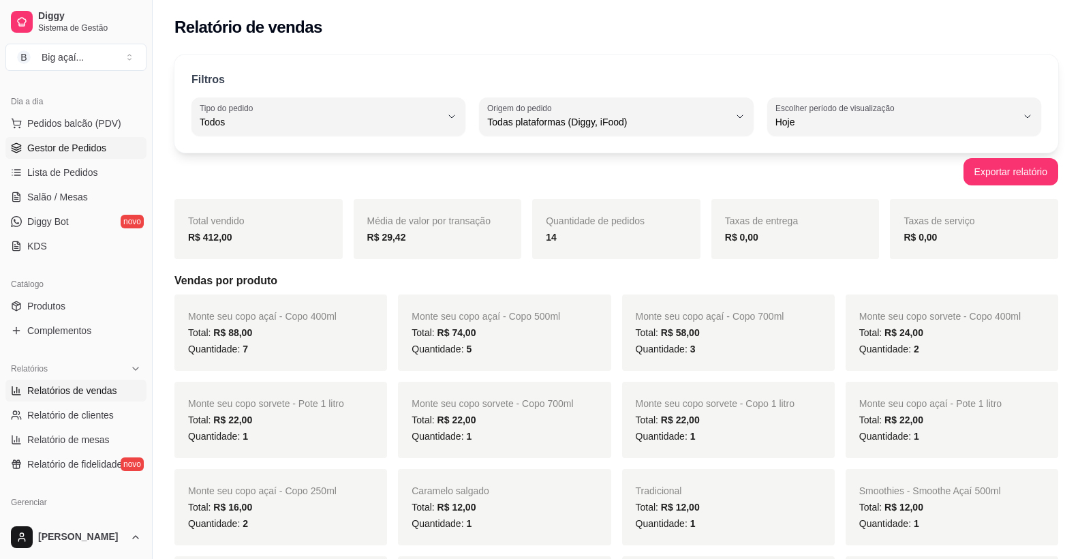
click at [65, 144] on span "Gestor de Pedidos" at bounding box center [66, 148] width 79 height 14
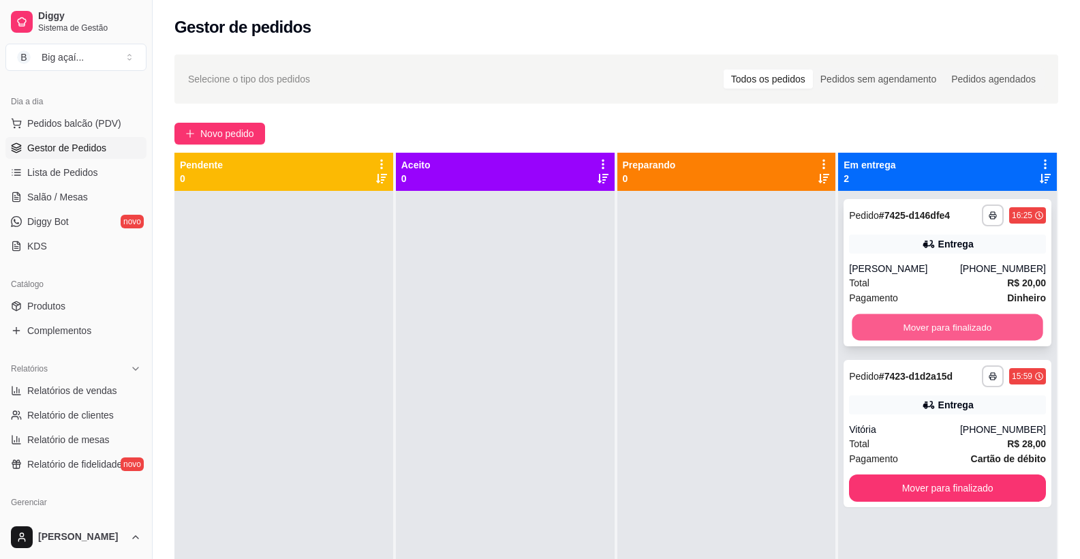
click at [914, 328] on button "Mover para finalizado" at bounding box center [947, 327] width 191 height 27
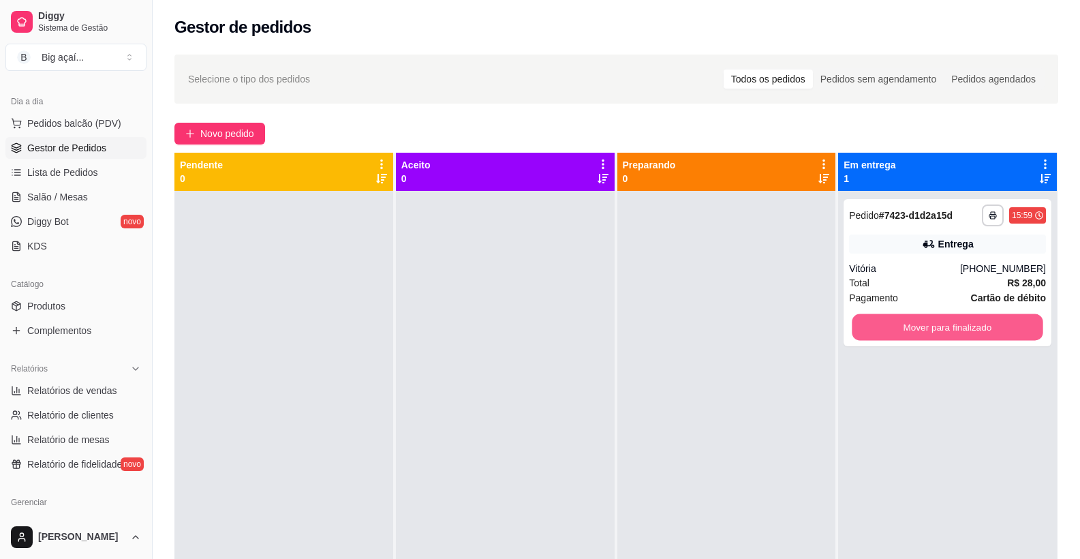
click at [914, 328] on button "Mover para finalizado" at bounding box center [947, 327] width 191 height 27
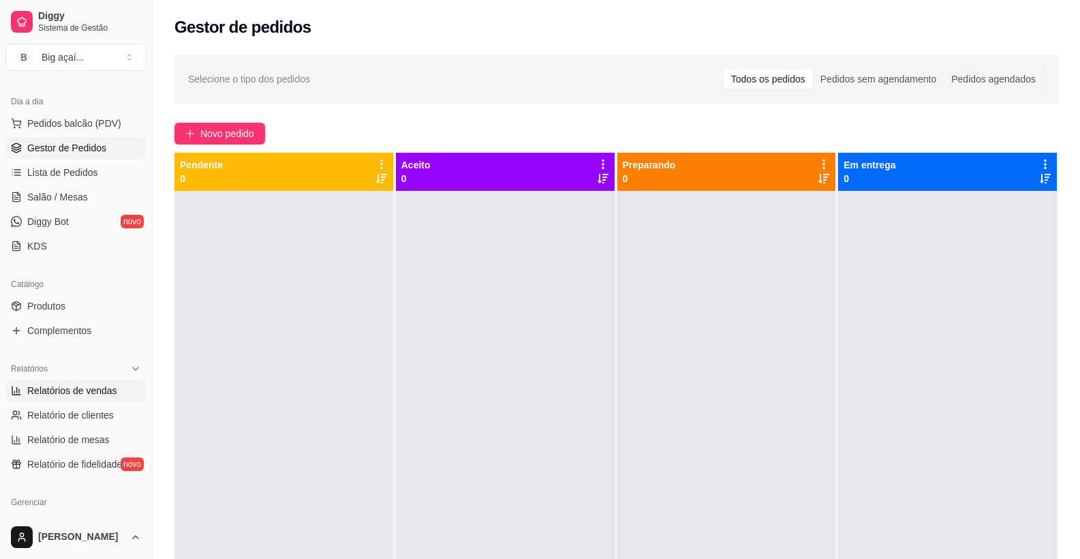
click at [82, 395] on span "Relatórios de vendas" at bounding box center [72, 391] width 90 height 14
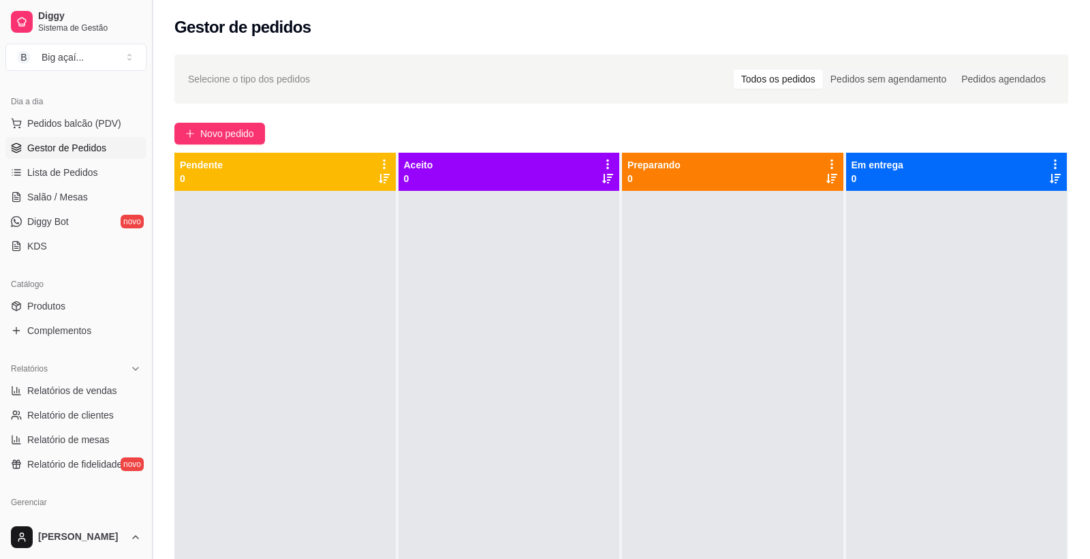
select select "ALL"
select select "0"
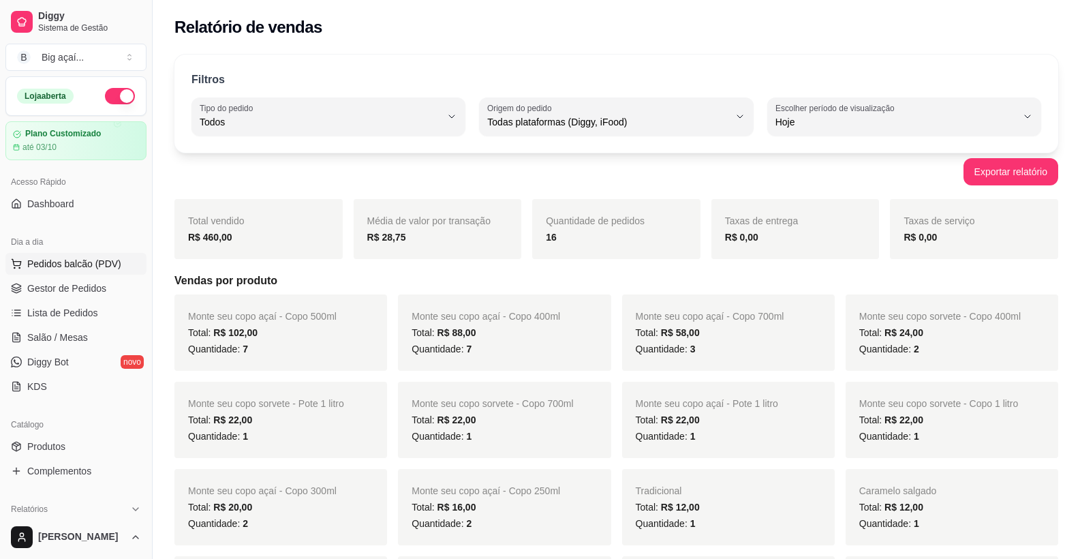
click at [82, 264] on span "Pedidos balcão (PDV)" at bounding box center [74, 264] width 94 height 14
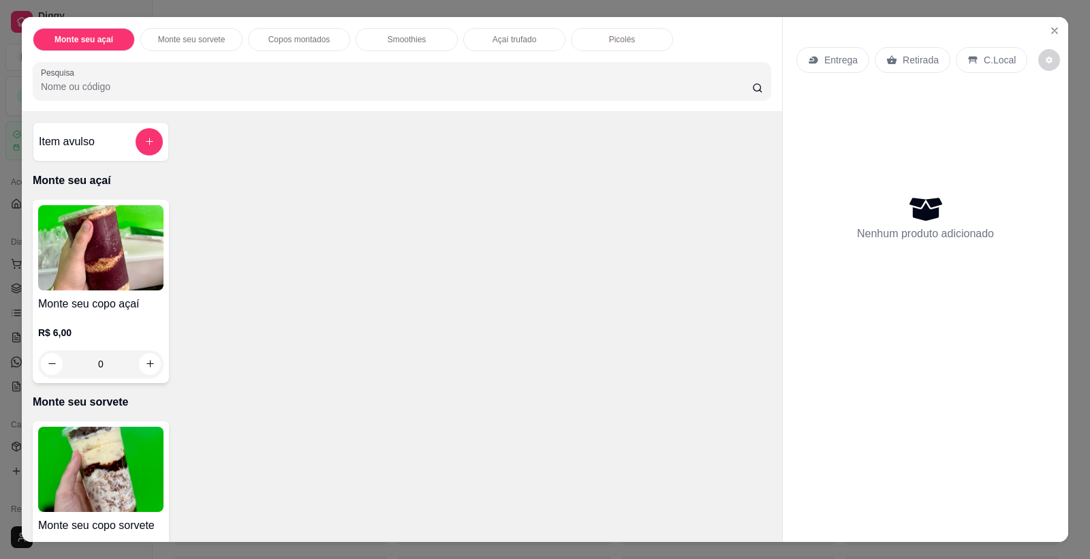
click at [76, 288] on img at bounding box center [100, 247] width 125 height 85
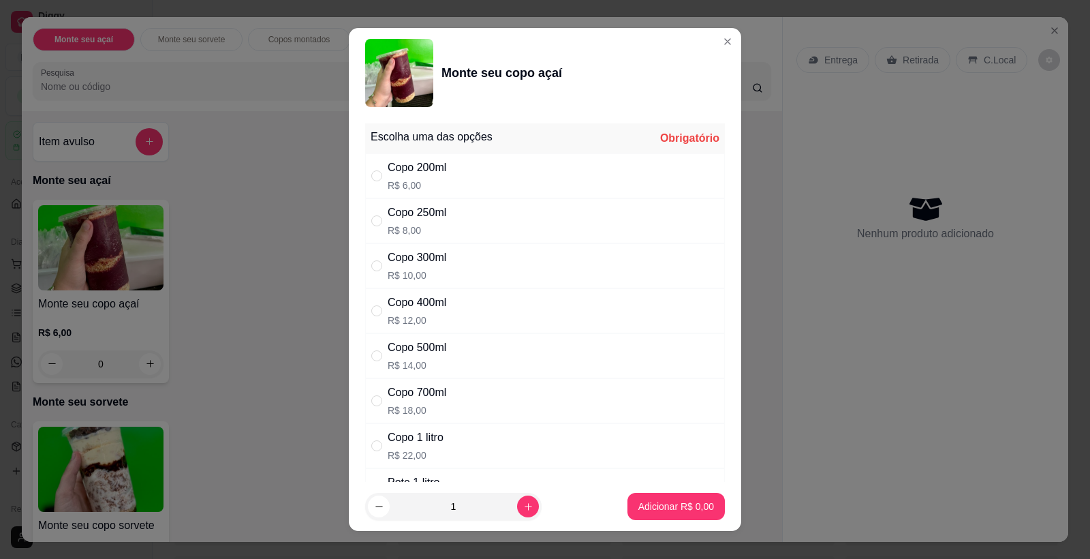
click at [388, 309] on div "Copo 400ml" at bounding box center [417, 302] width 59 height 16
radio input "true"
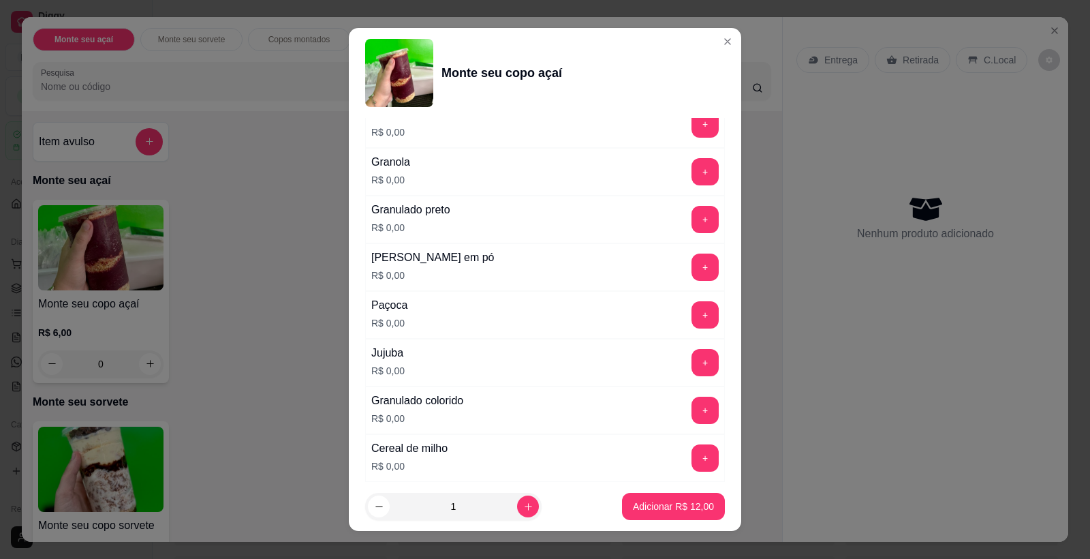
scroll to position [788, 0]
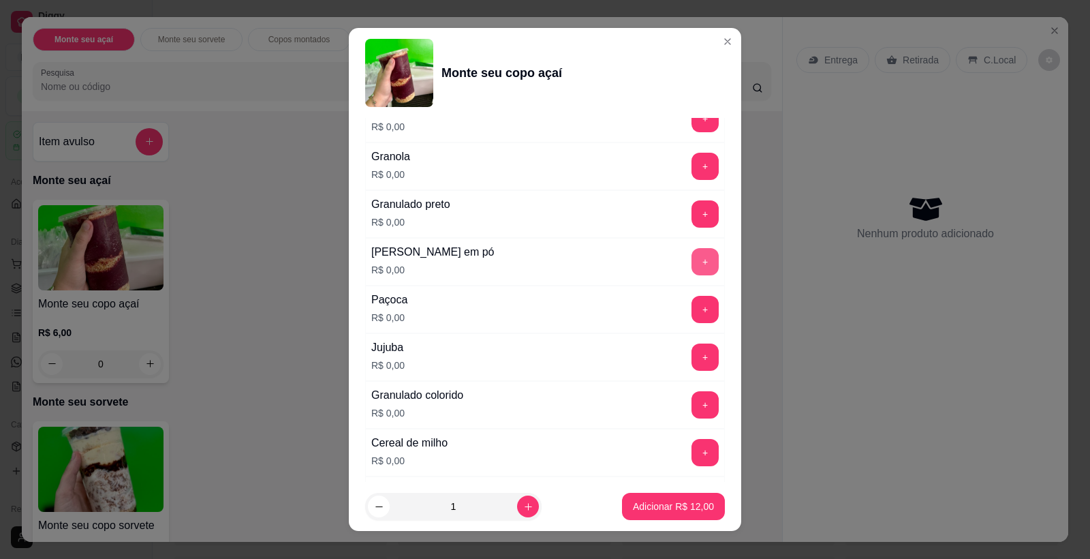
click at [692, 271] on button "+" at bounding box center [705, 261] width 27 height 27
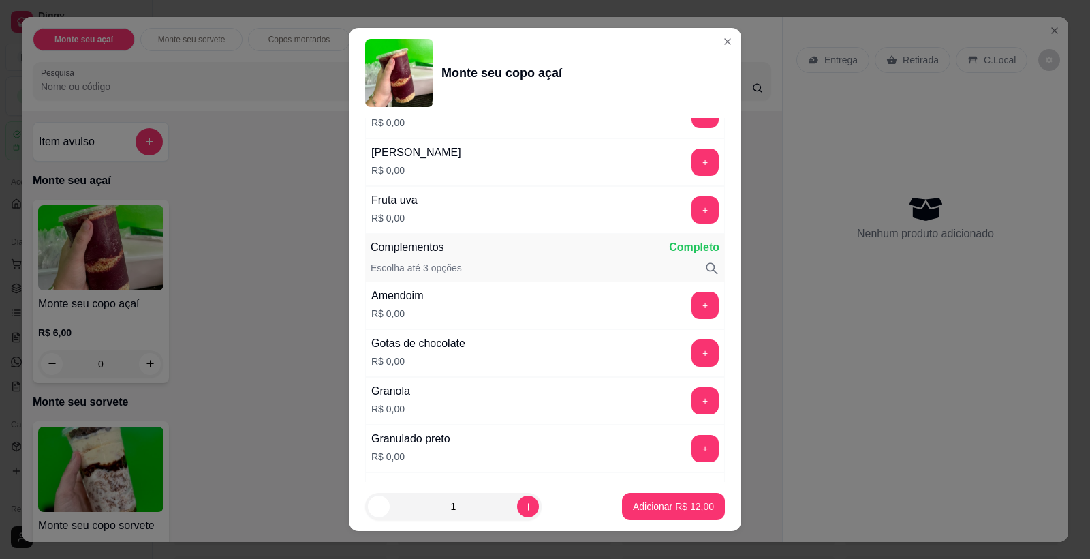
scroll to position [520, 0]
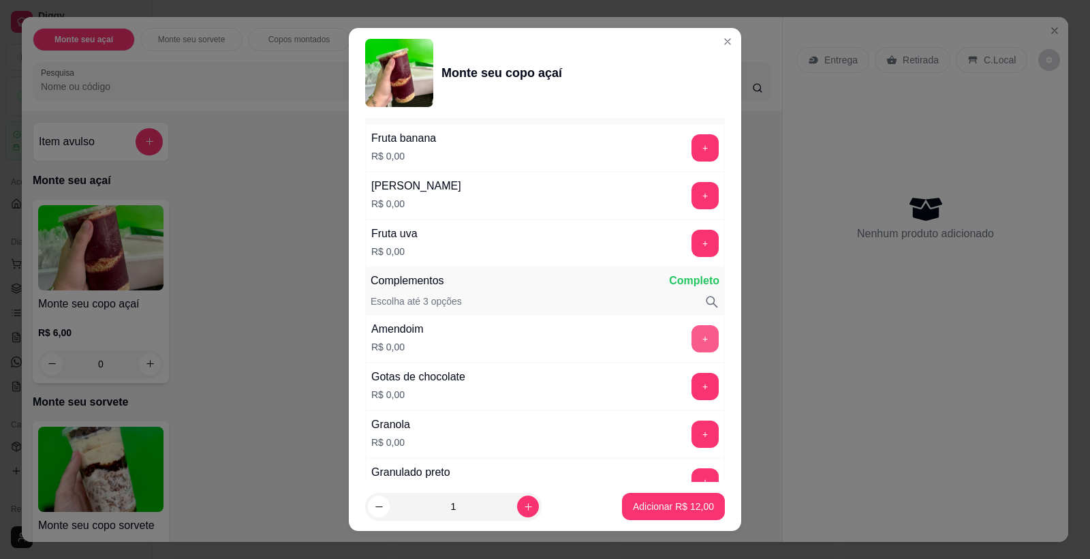
click at [692, 331] on button "+" at bounding box center [705, 338] width 27 height 27
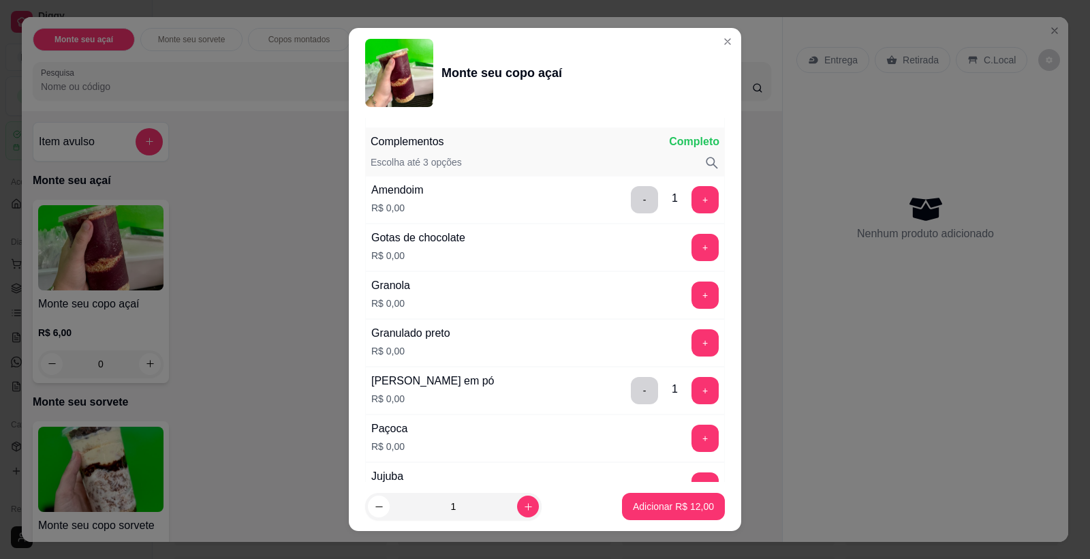
scroll to position [711, 0]
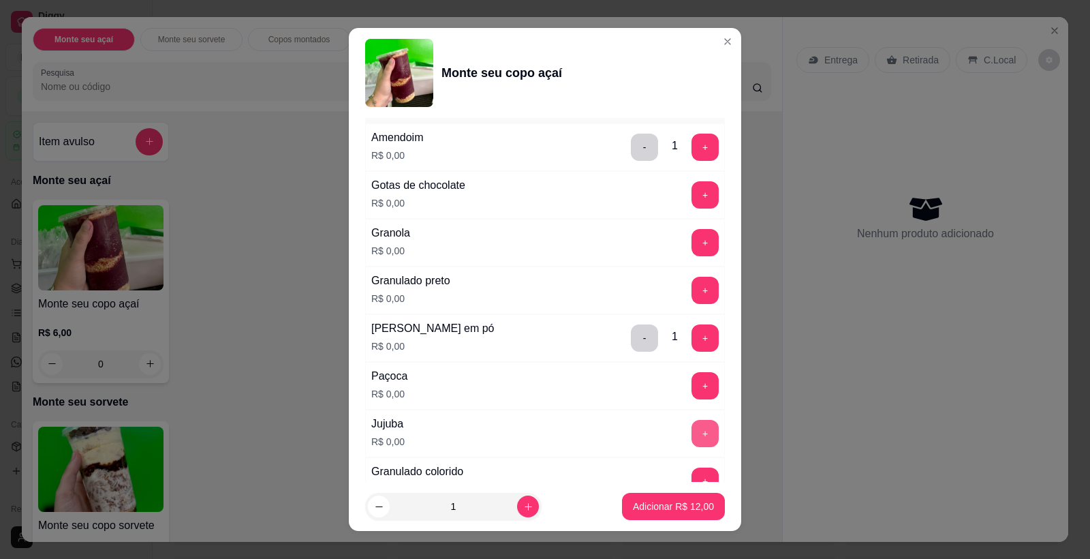
click at [692, 429] on button "+" at bounding box center [705, 433] width 27 height 27
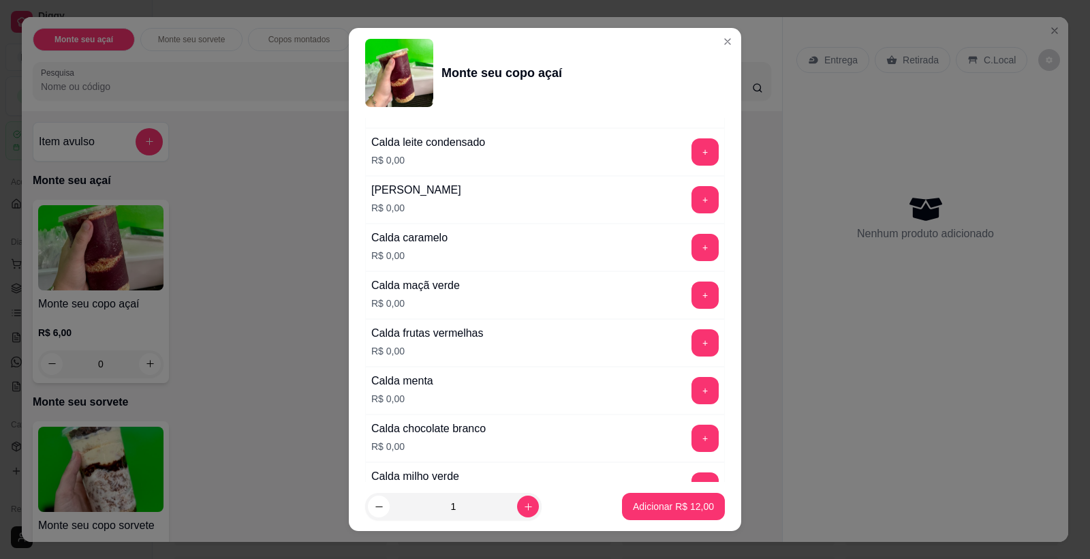
scroll to position [1480, 0]
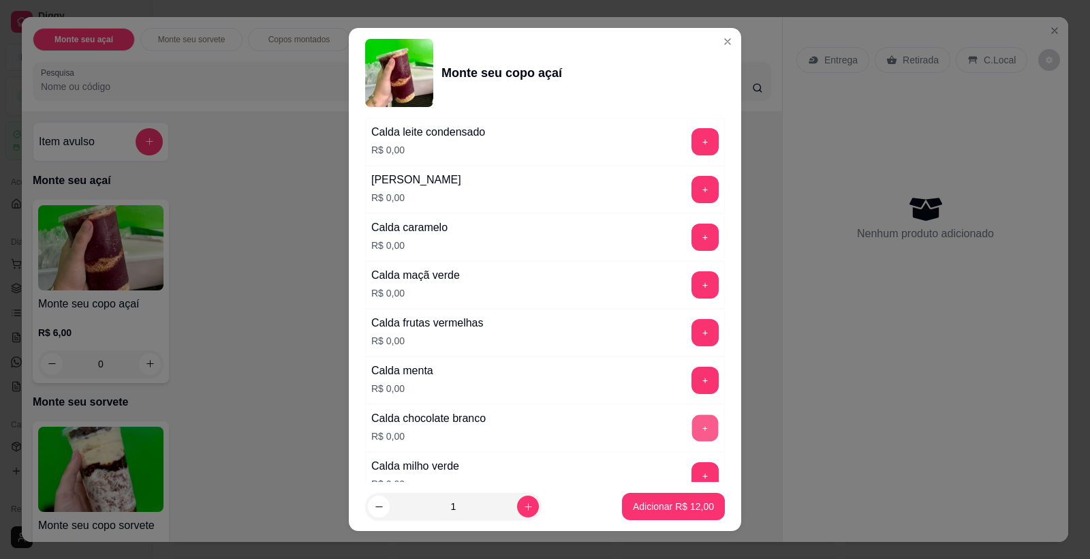
click at [692, 425] on button "+" at bounding box center [705, 428] width 27 height 27
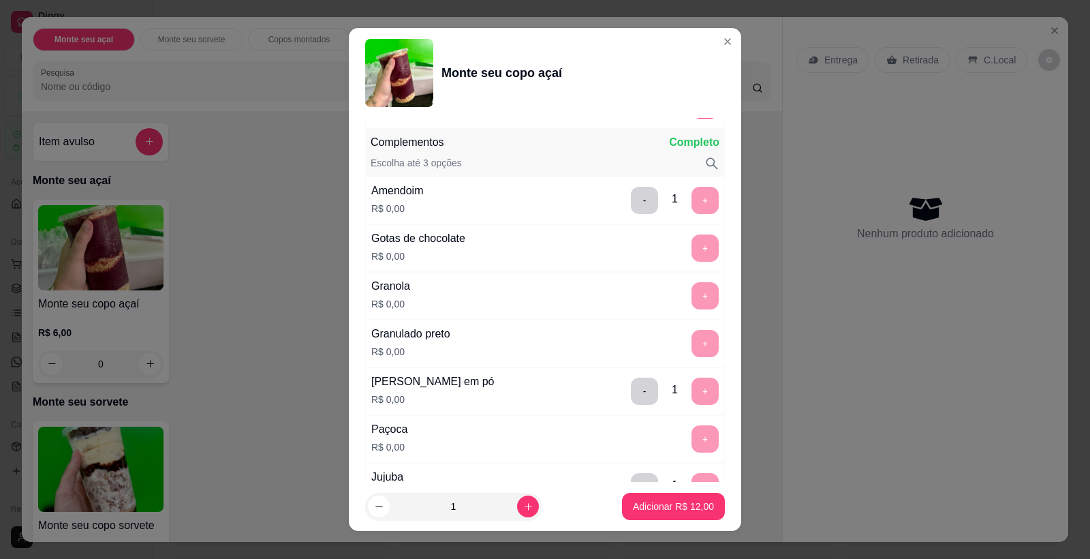
scroll to position [573, 0]
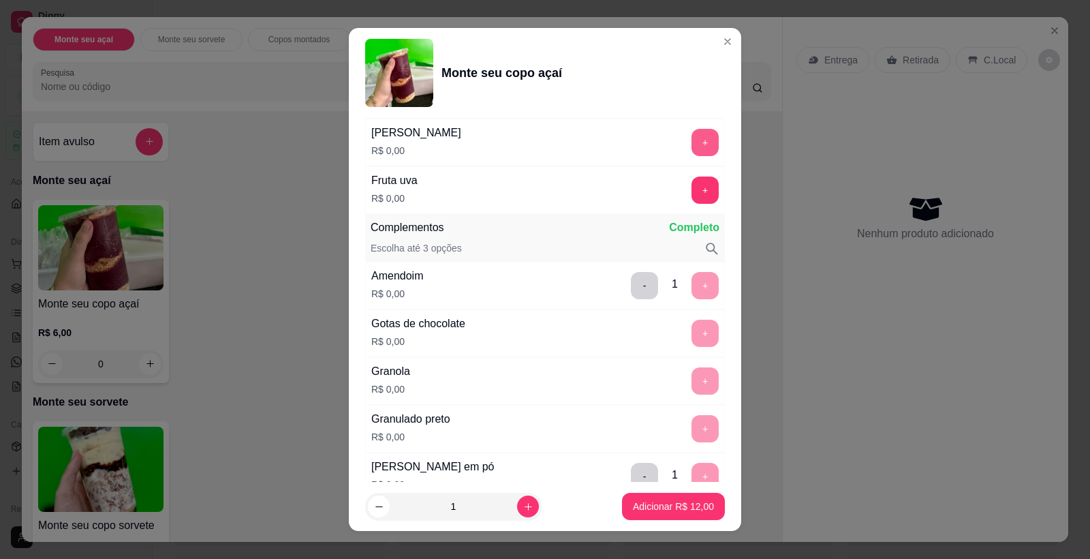
click at [692, 135] on button "+" at bounding box center [705, 142] width 27 height 27
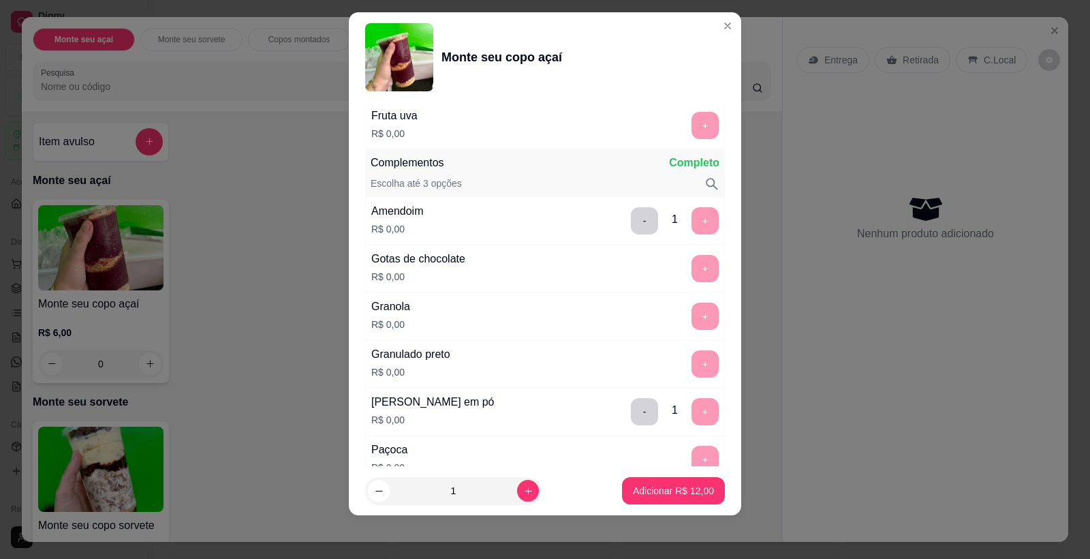
scroll to position [669, 0]
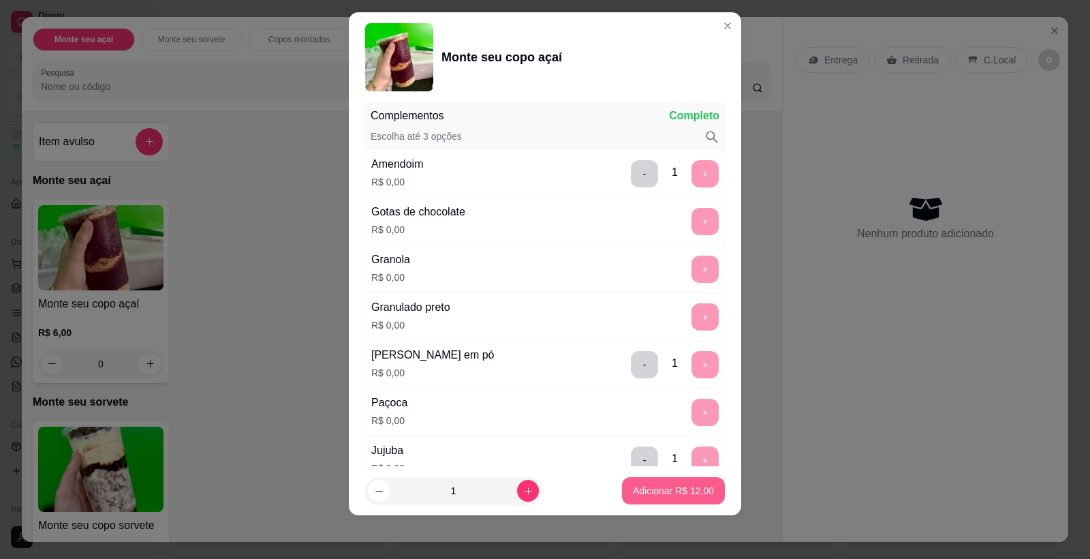
click at [683, 488] on p "Adicionar R$ 12,00" at bounding box center [673, 491] width 81 height 14
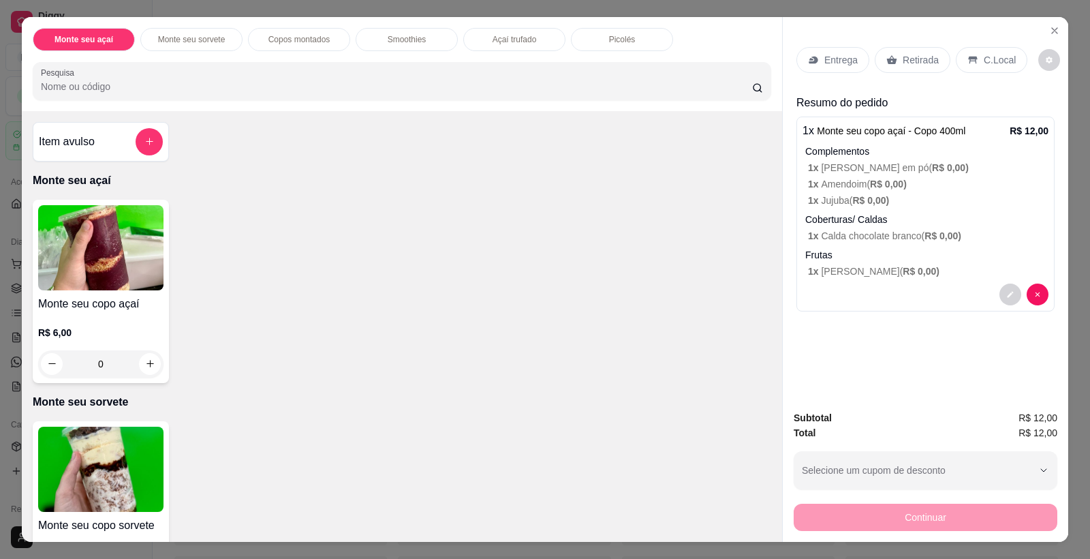
click at [111, 269] on img at bounding box center [100, 247] width 125 height 85
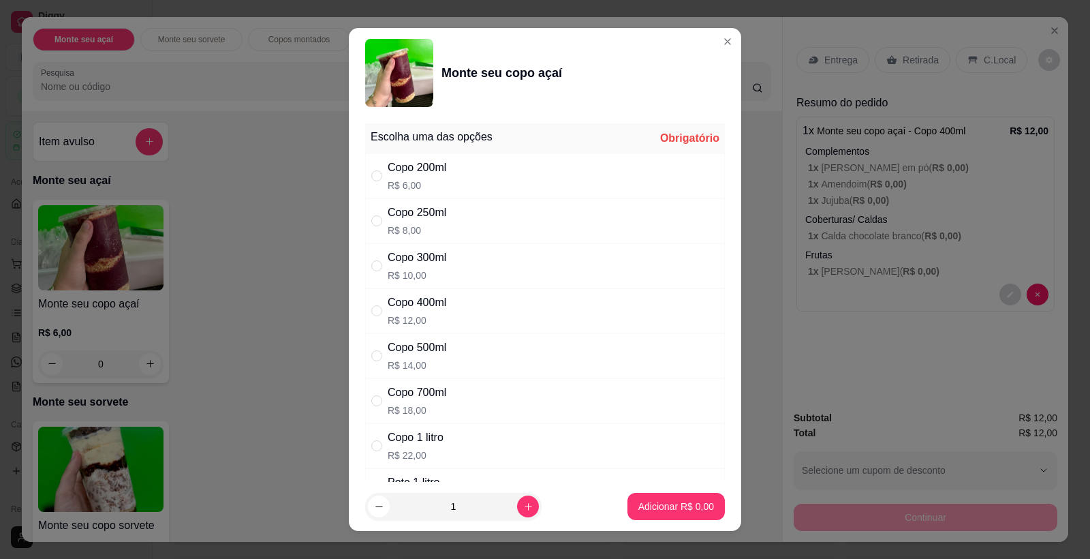
click at [409, 311] on div "Copo 400ml R$ 12,00" at bounding box center [417, 310] width 59 height 33
radio input "true"
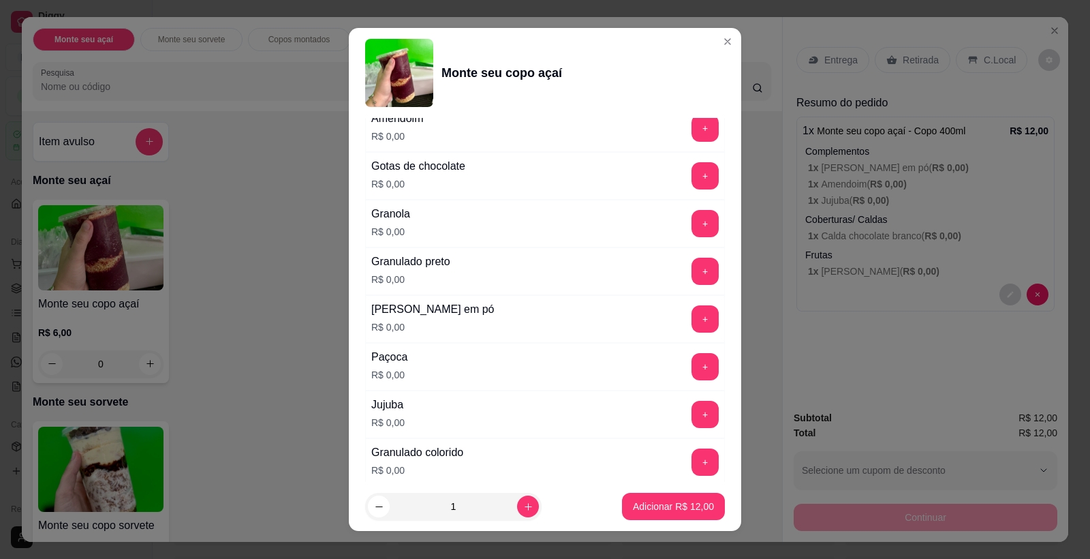
scroll to position [716, 0]
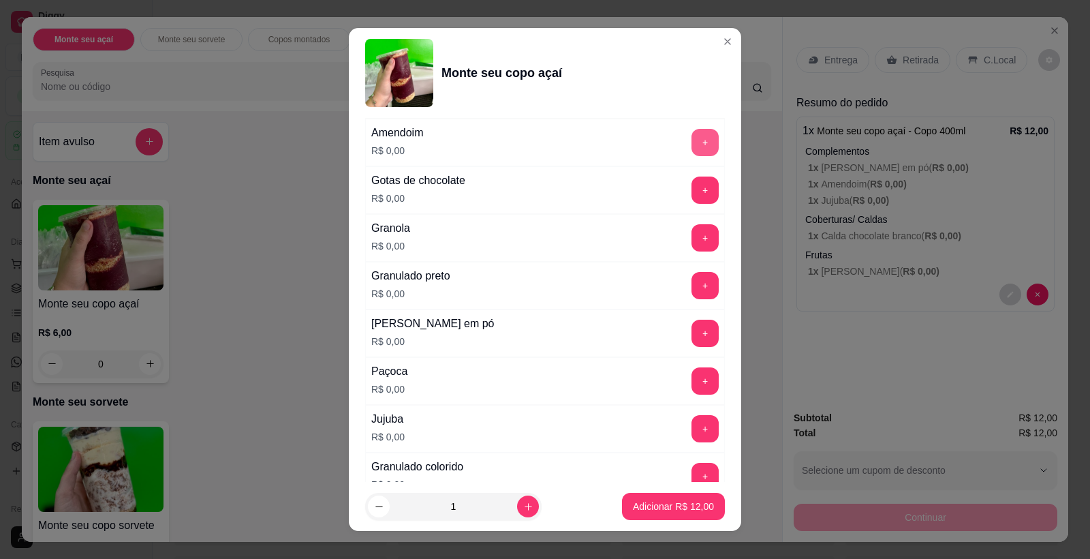
click at [692, 142] on button "+" at bounding box center [705, 142] width 27 height 27
click at [692, 326] on button "+" at bounding box center [705, 333] width 27 height 27
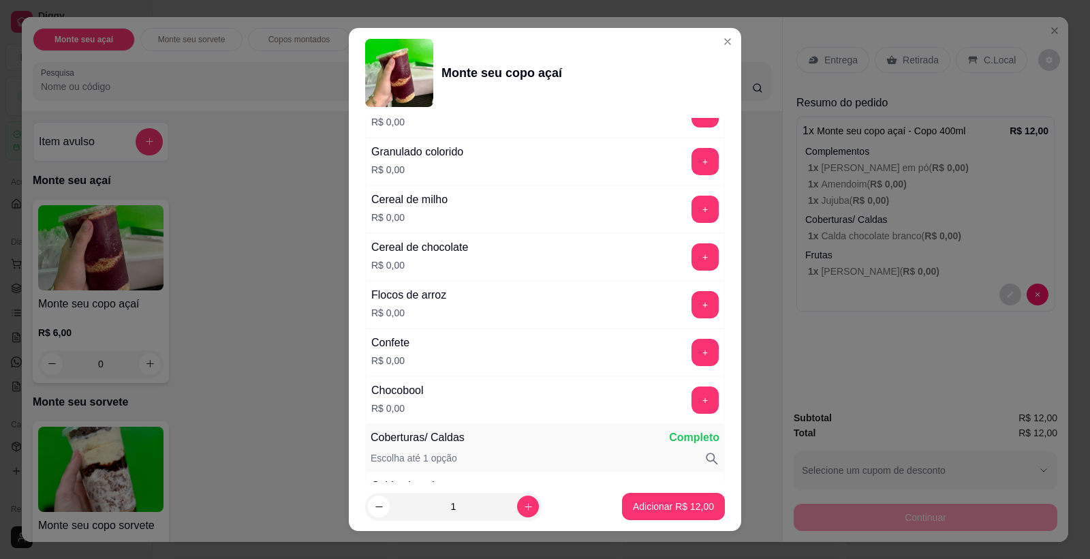
scroll to position [1045, 0]
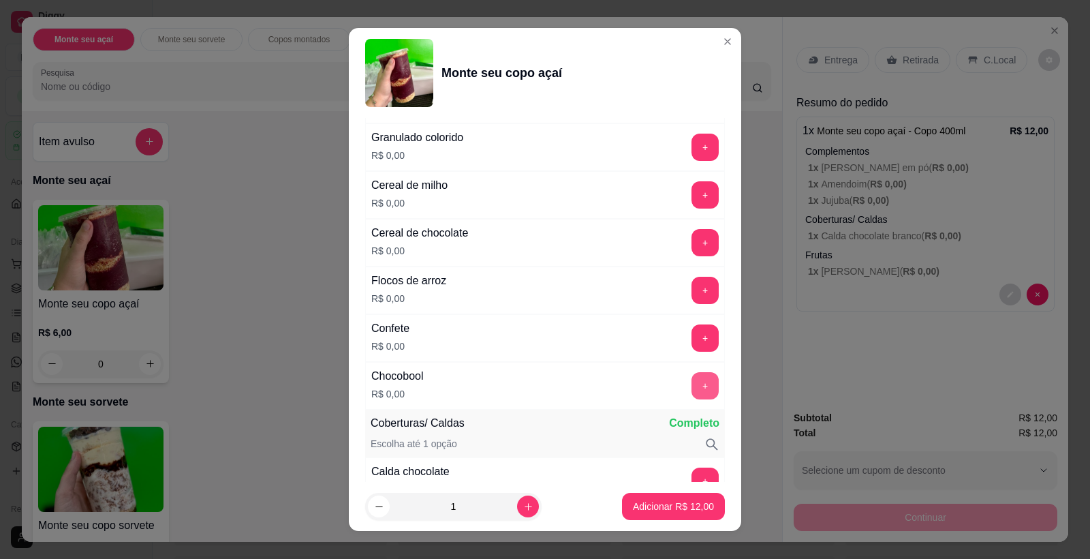
click at [692, 392] on button "+" at bounding box center [705, 385] width 27 height 27
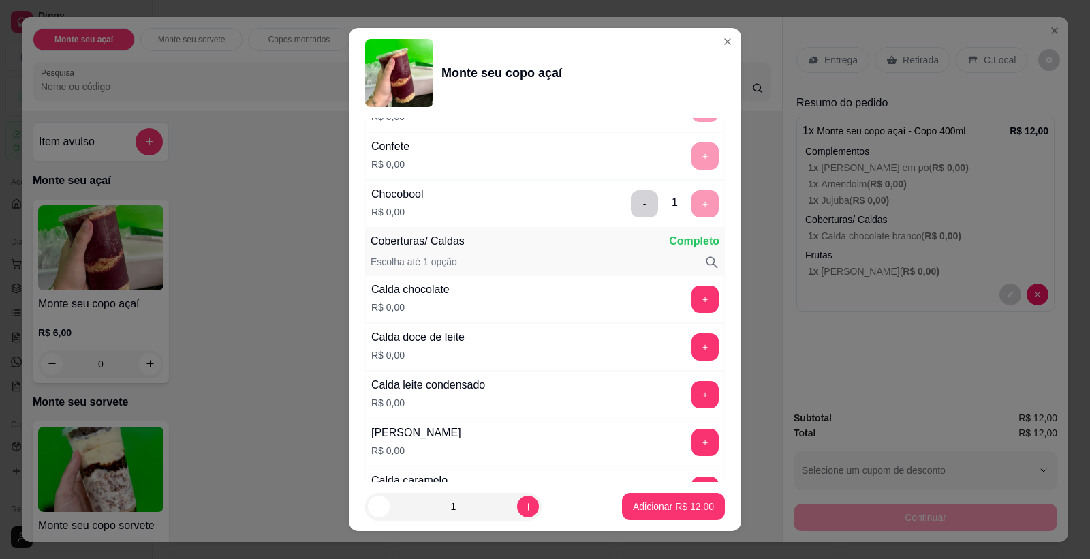
scroll to position [1231, 0]
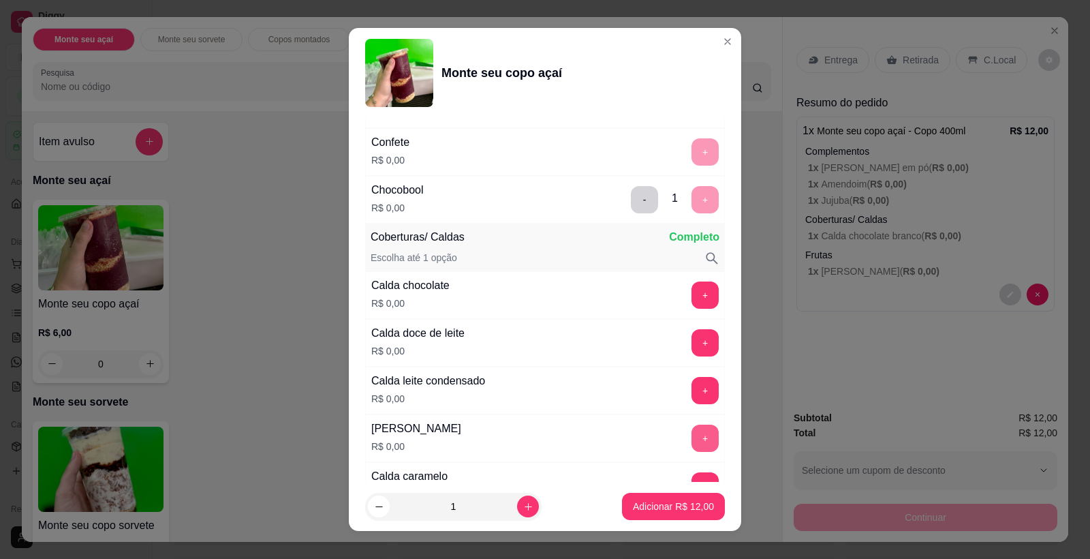
click at [692, 425] on button "+" at bounding box center [705, 438] width 27 height 27
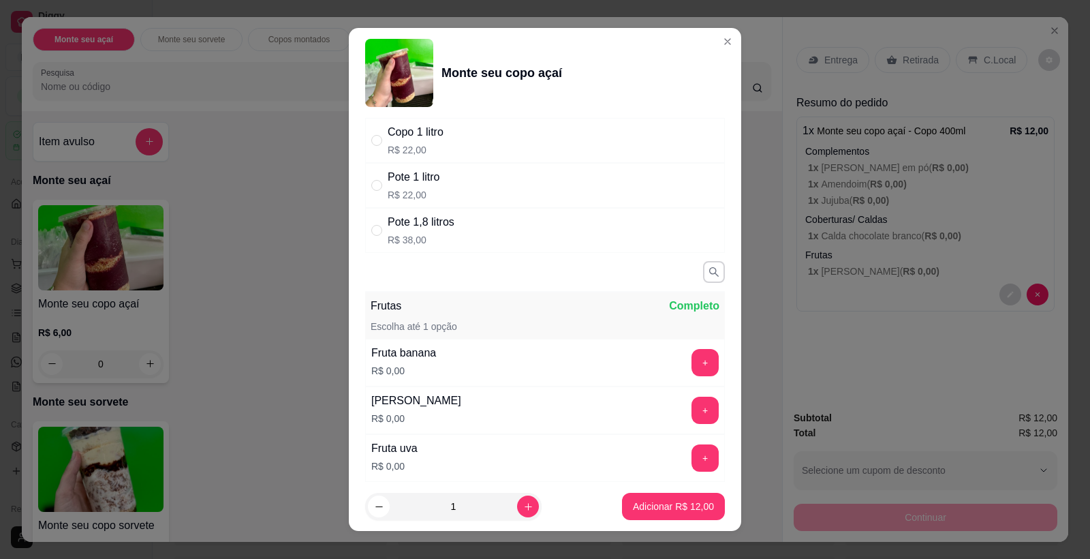
scroll to position [386, 0]
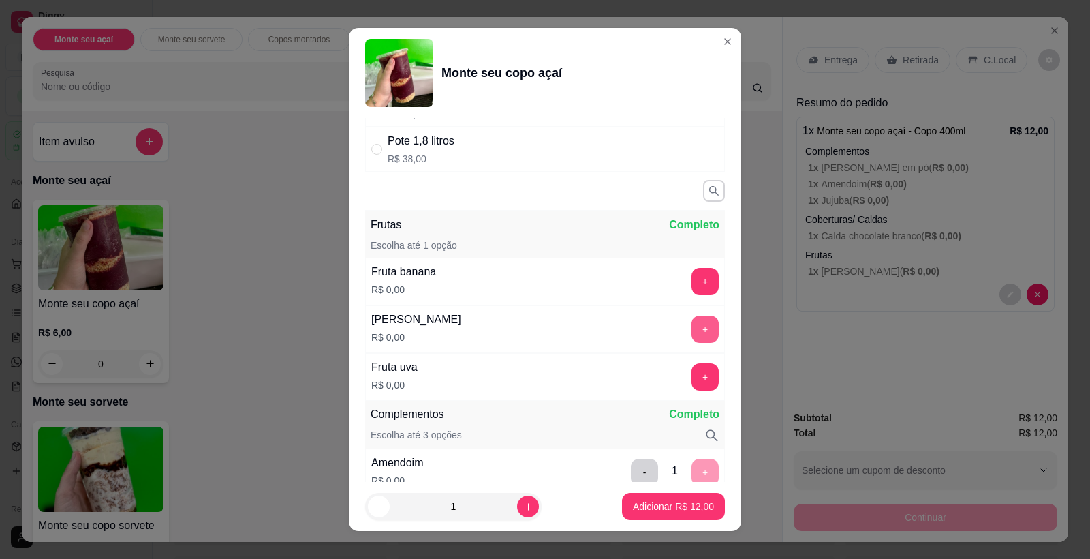
click at [692, 323] on button "+" at bounding box center [705, 328] width 27 height 27
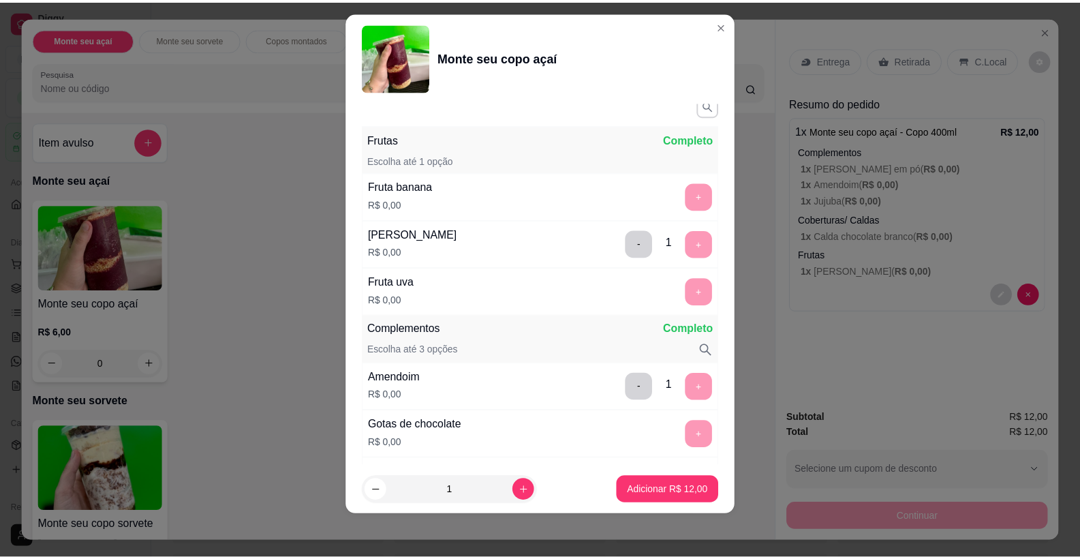
scroll to position [669, 0]
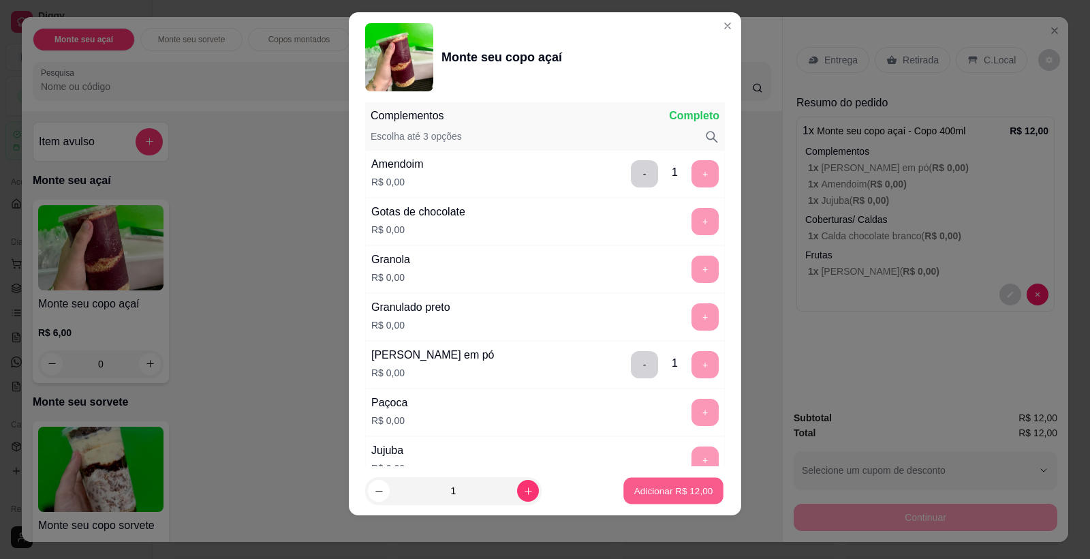
click at [642, 488] on p "Adicionar R$ 12,00" at bounding box center [673, 490] width 79 height 13
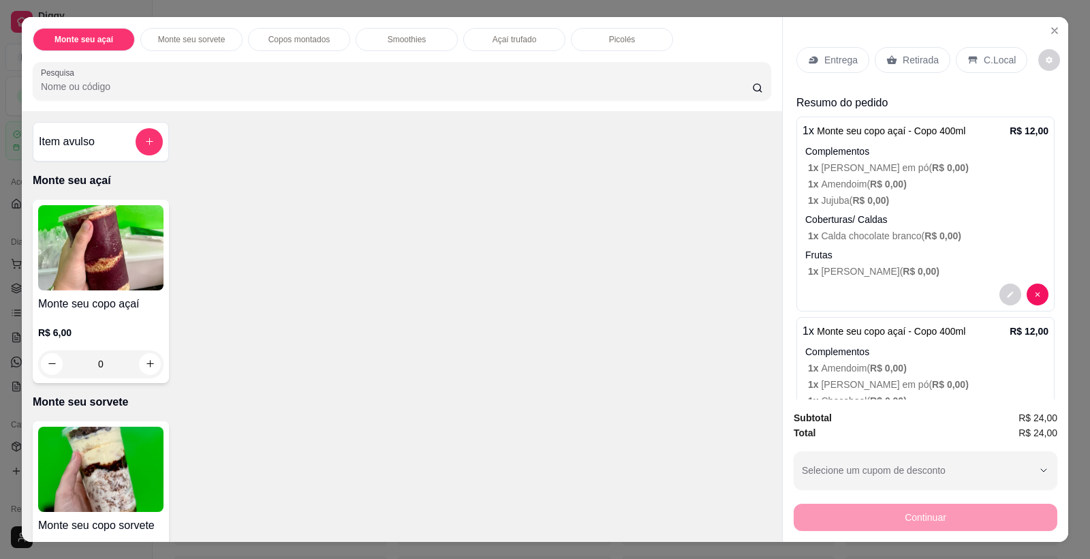
click at [974, 56] on div "C.Local" at bounding box center [992, 60] width 72 height 26
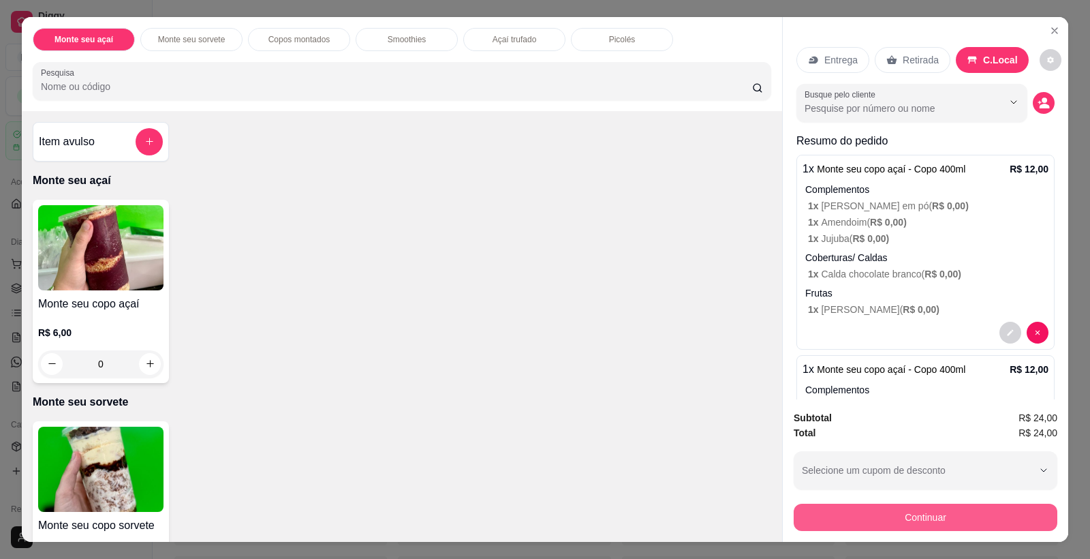
click at [881, 521] on button "Continuar" at bounding box center [926, 517] width 264 height 27
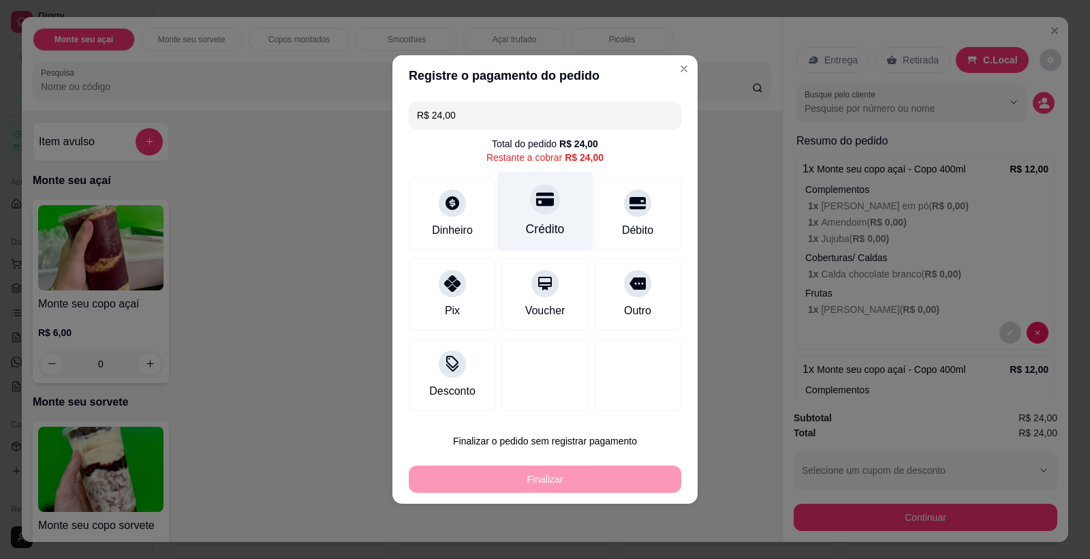
click at [536, 207] on icon at bounding box center [545, 199] width 18 height 18
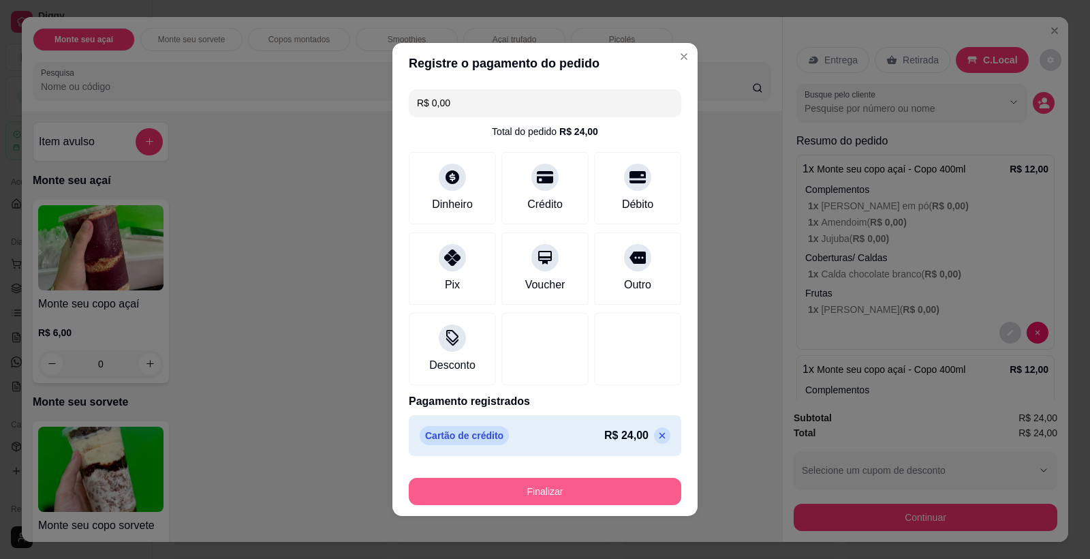
click at [523, 486] on button "Finalizar" at bounding box center [545, 491] width 273 height 27
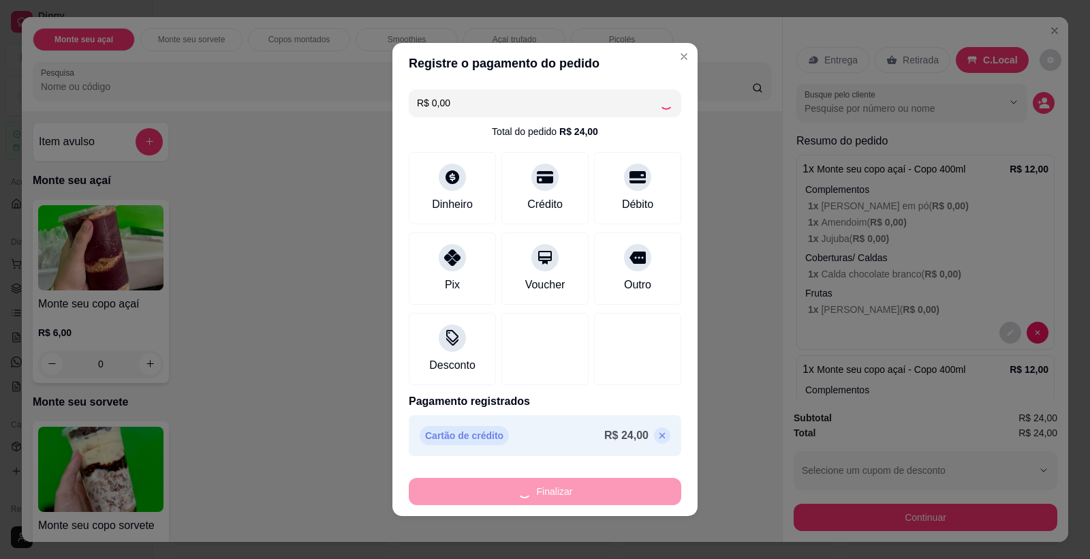
type input "-R$ 24,00"
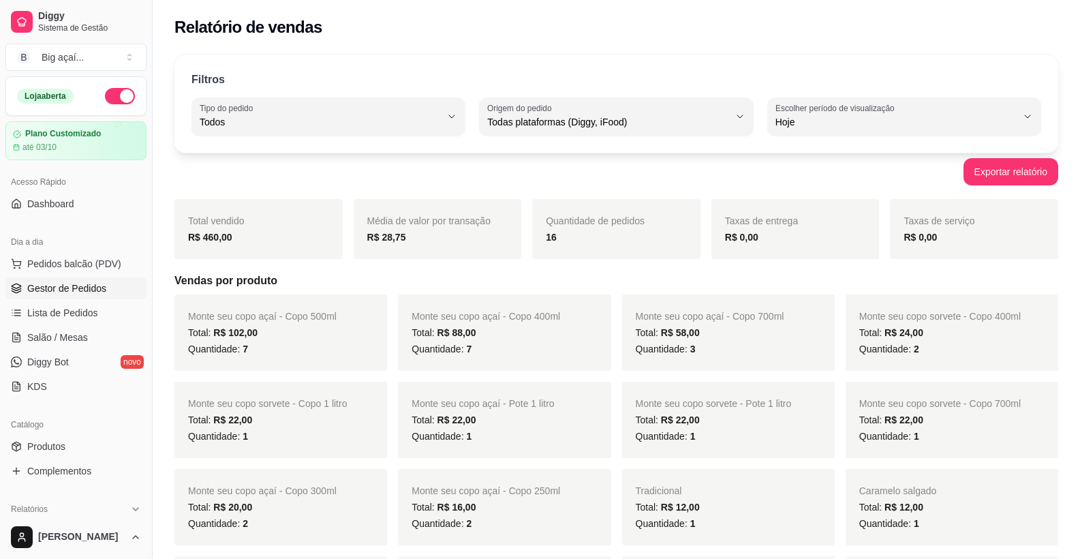
click at [89, 282] on span "Gestor de Pedidos" at bounding box center [66, 288] width 79 height 14
